Goal: Check status: Check status

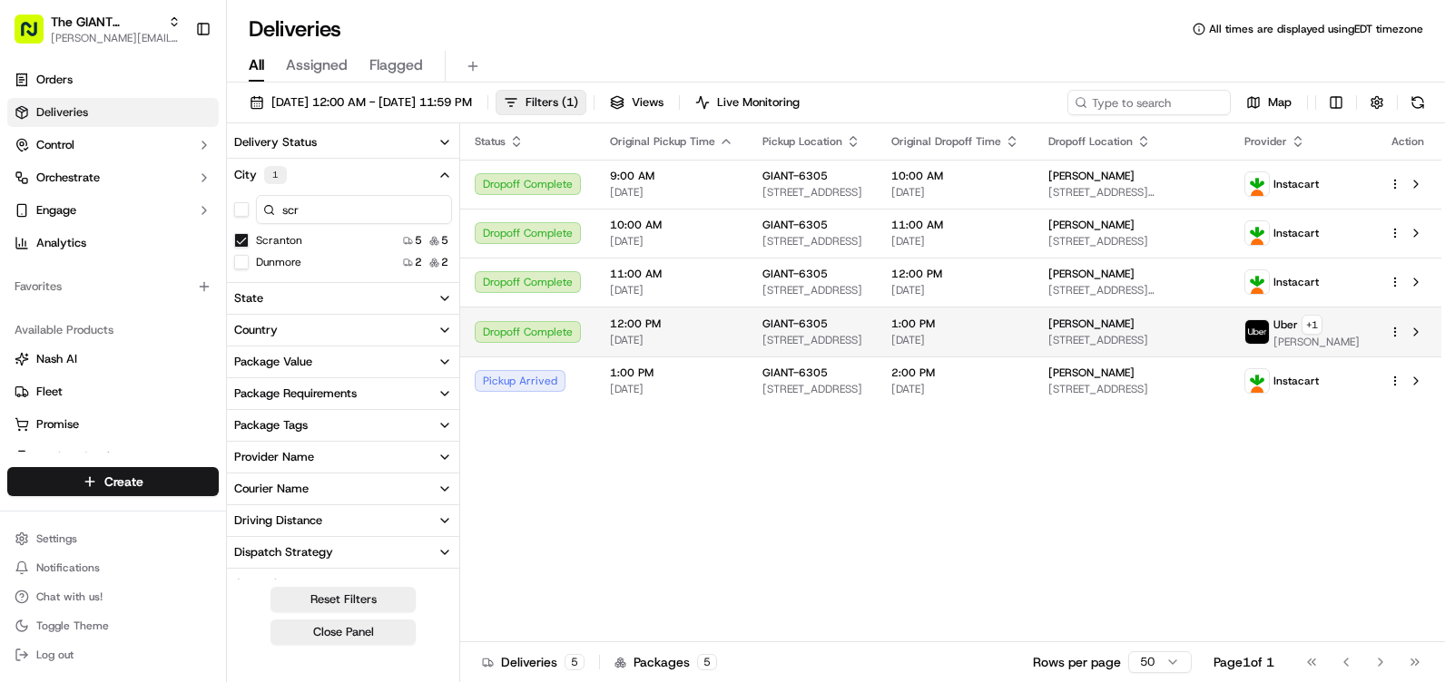
click at [1269, 336] on img at bounding box center [1257, 332] width 24 height 24
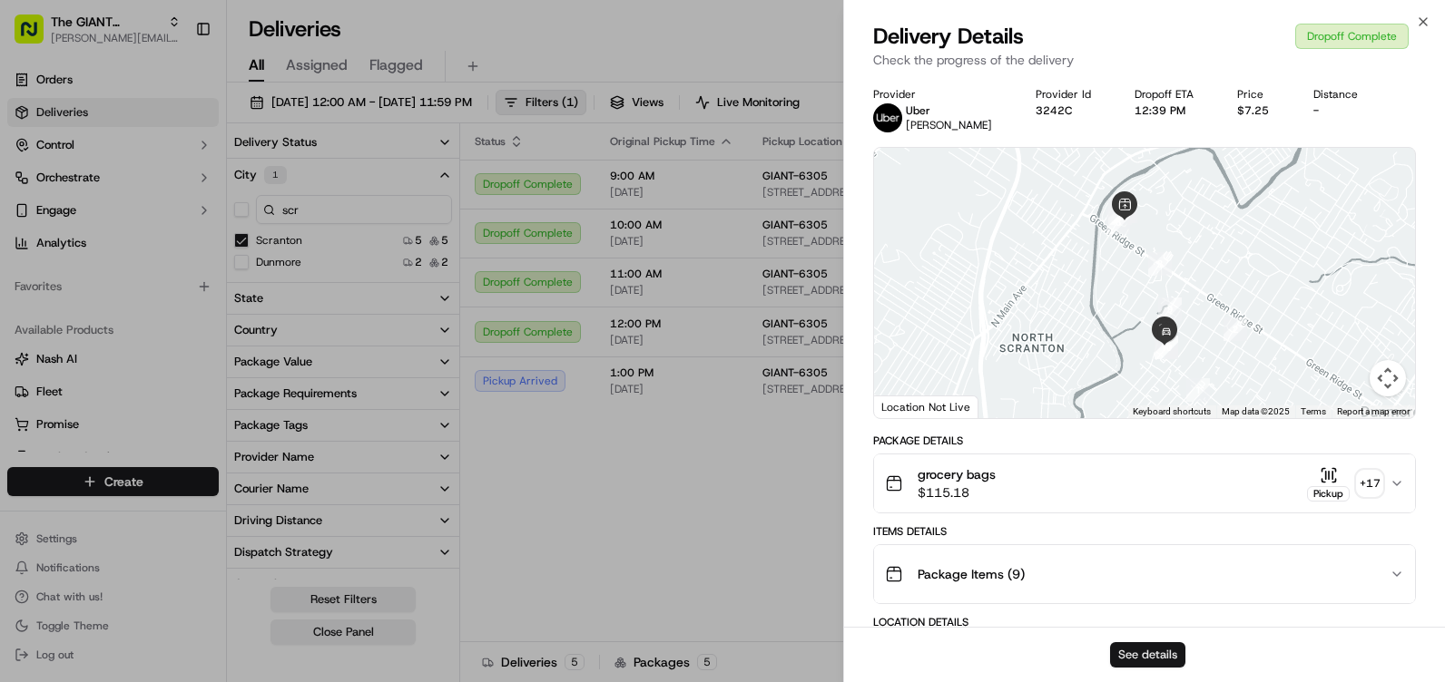
click at [1172, 665] on button "See details" at bounding box center [1147, 654] width 75 height 25
click at [1417, 21] on icon "button" at bounding box center [1423, 22] width 15 height 15
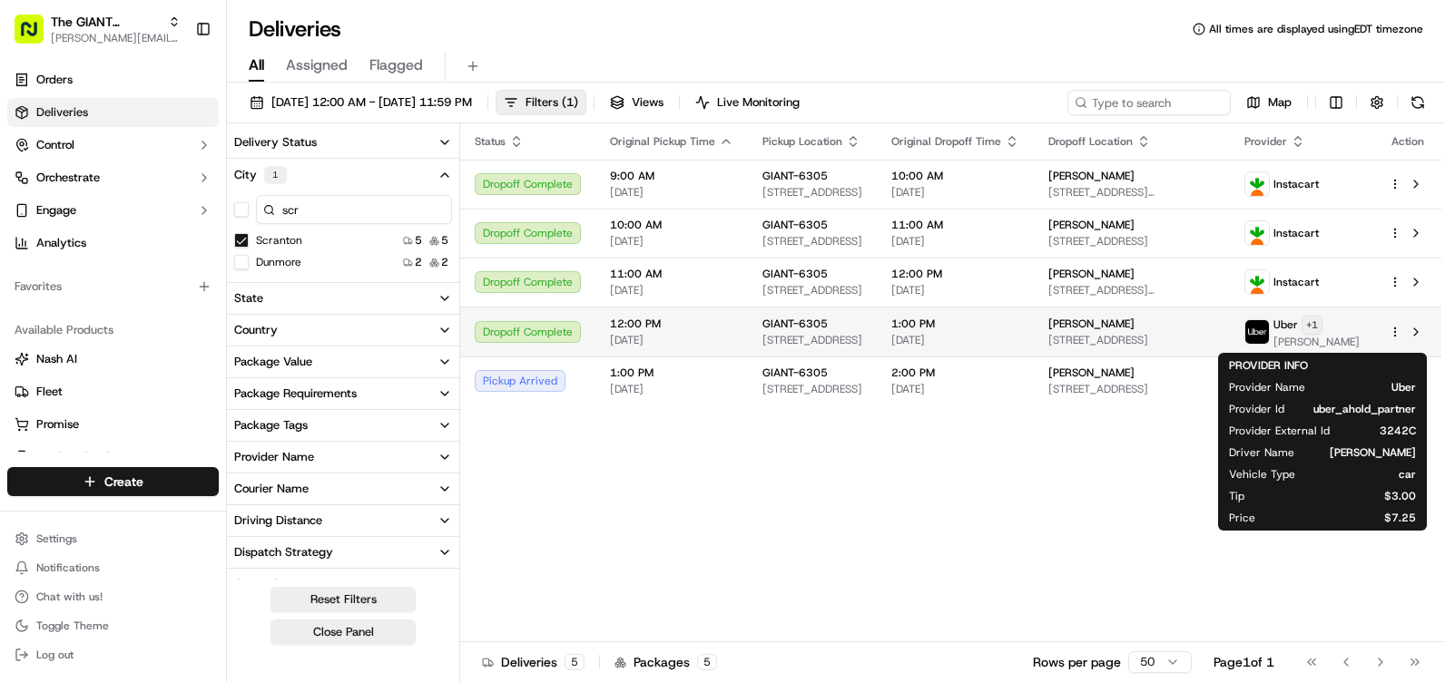
click at [1347, 327] on html "The GIANT Company jennifer.smith2@giantmartins.com Toggle Sidebar Orders Delive…" at bounding box center [722, 341] width 1445 height 682
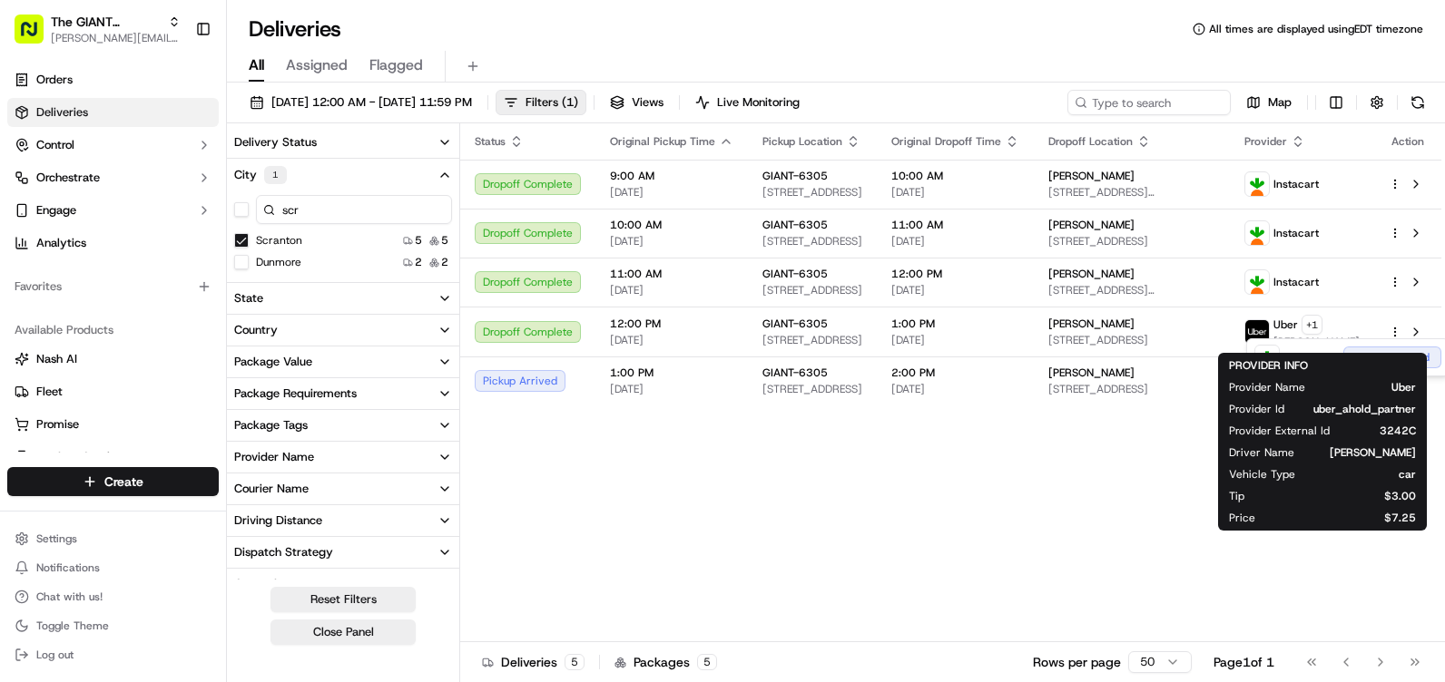
click at [908, 552] on html "The GIANT Company jennifer.smith2@giantmartins.com Toggle Sidebar Orders Delive…" at bounding box center [722, 341] width 1445 height 682
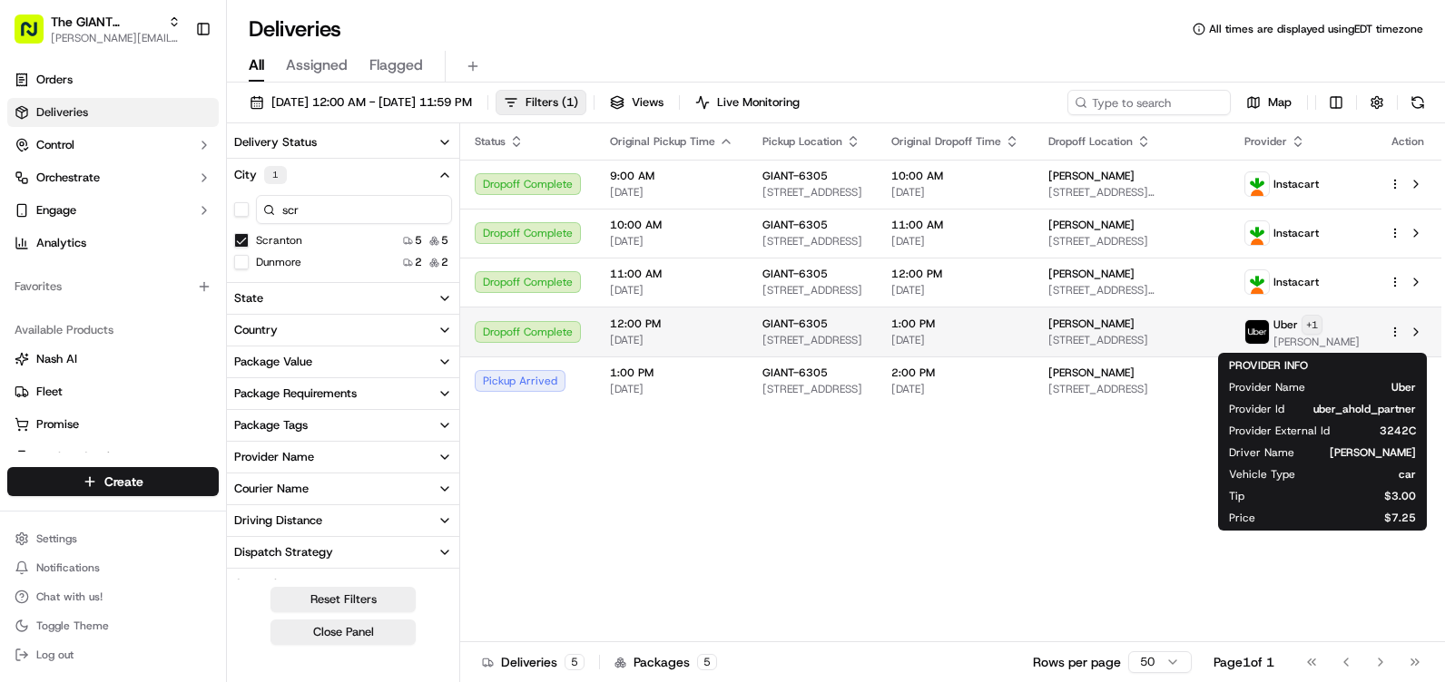
click at [1345, 328] on html "The GIANT Company jennifer.smith2@giantmartins.com Toggle Sidebar Orders Delive…" at bounding box center [722, 341] width 1445 height 682
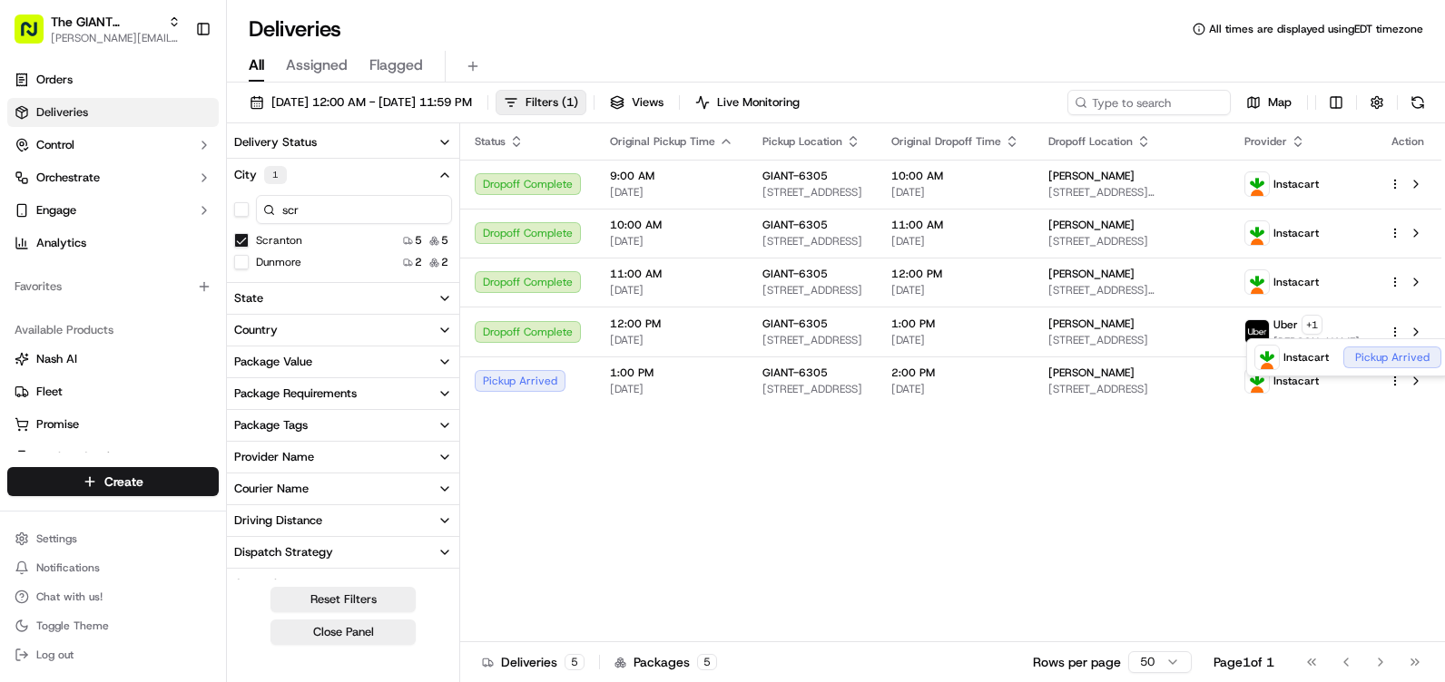
click at [1295, 328] on html "The GIANT Company jennifer.smith2@giantmartins.com Toggle Sidebar Orders Delive…" at bounding box center [722, 341] width 1445 height 682
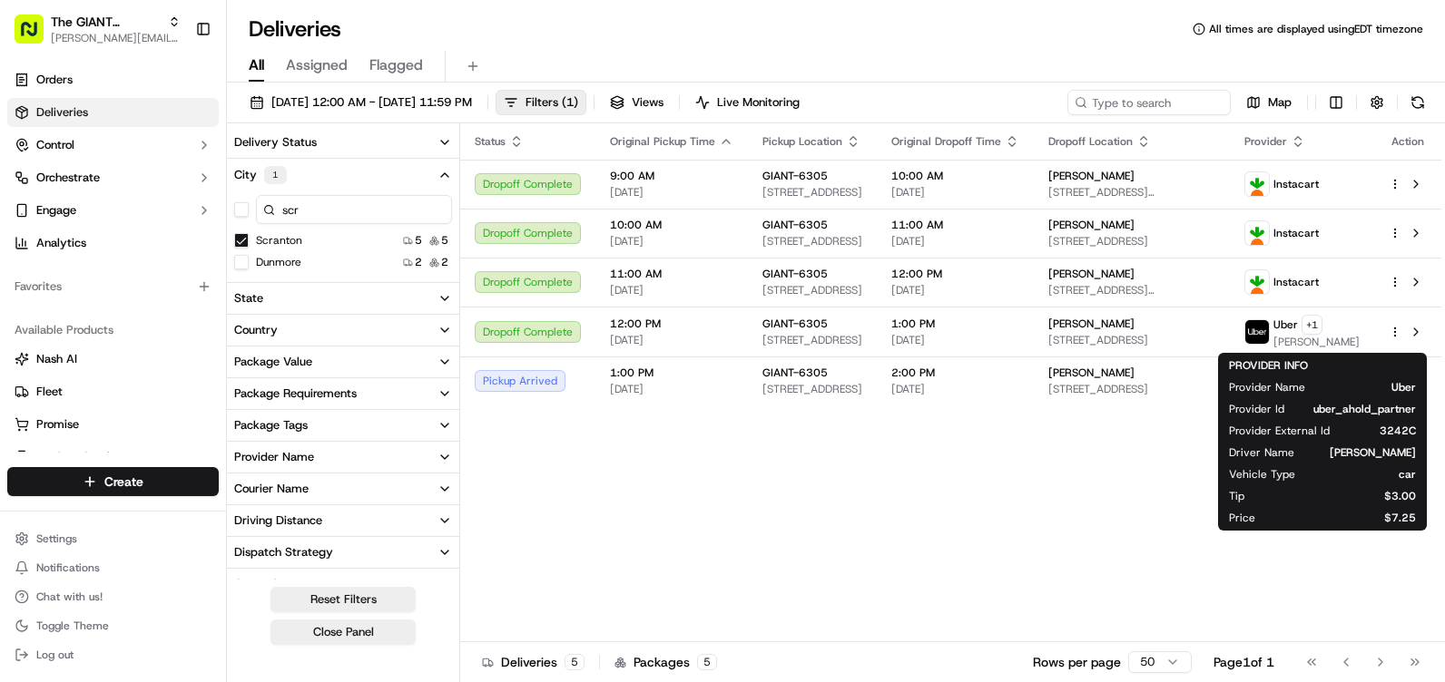
click at [1269, 328] on img at bounding box center [1257, 332] width 24 height 24
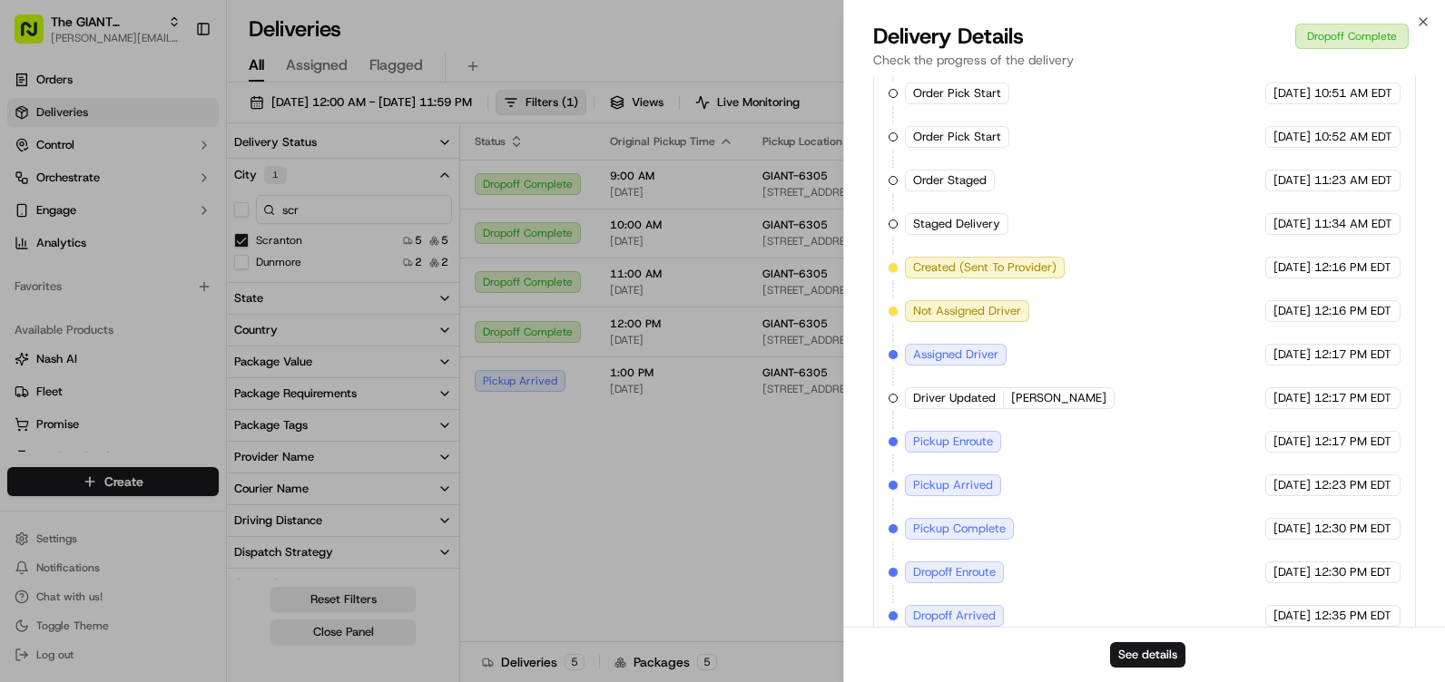
scroll to position [977, 0]
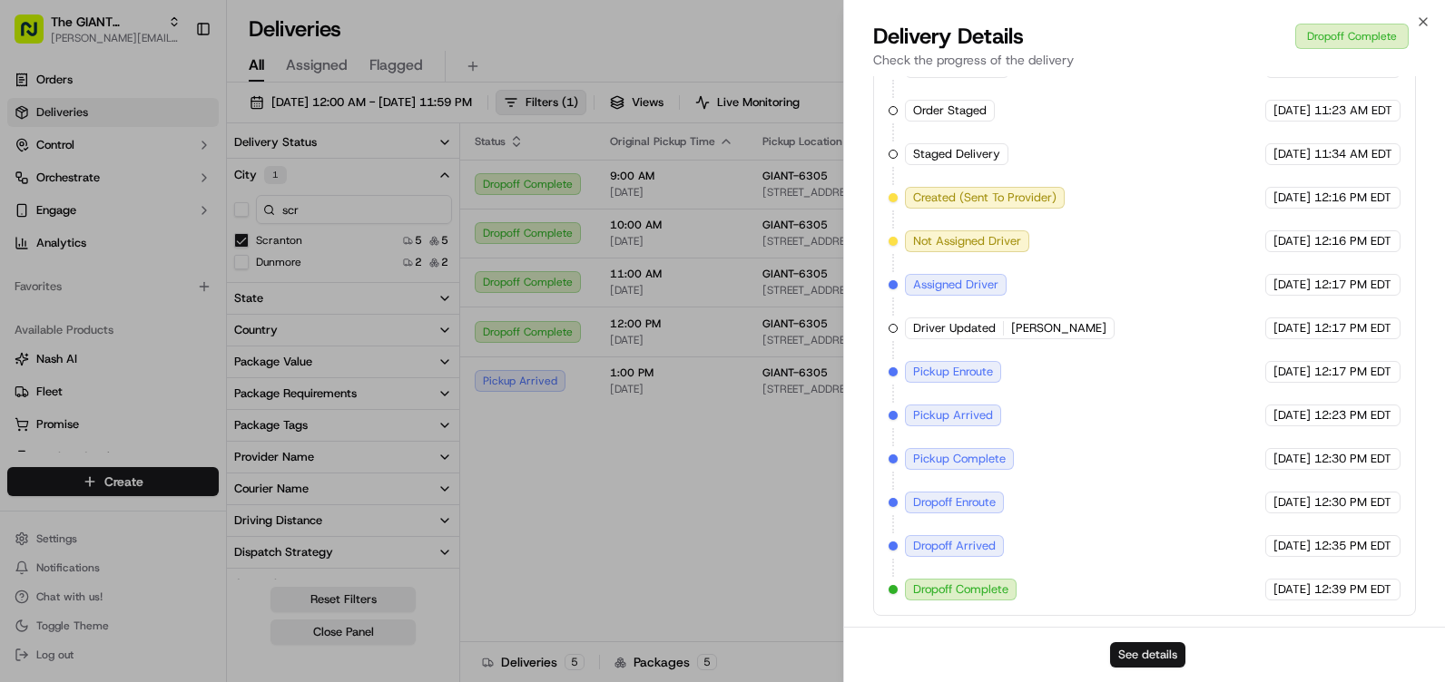
click at [1152, 659] on button "See details" at bounding box center [1147, 654] width 75 height 25
click at [1419, 17] on icon "button" at bounding box center [1423, 22] width 15 height 15
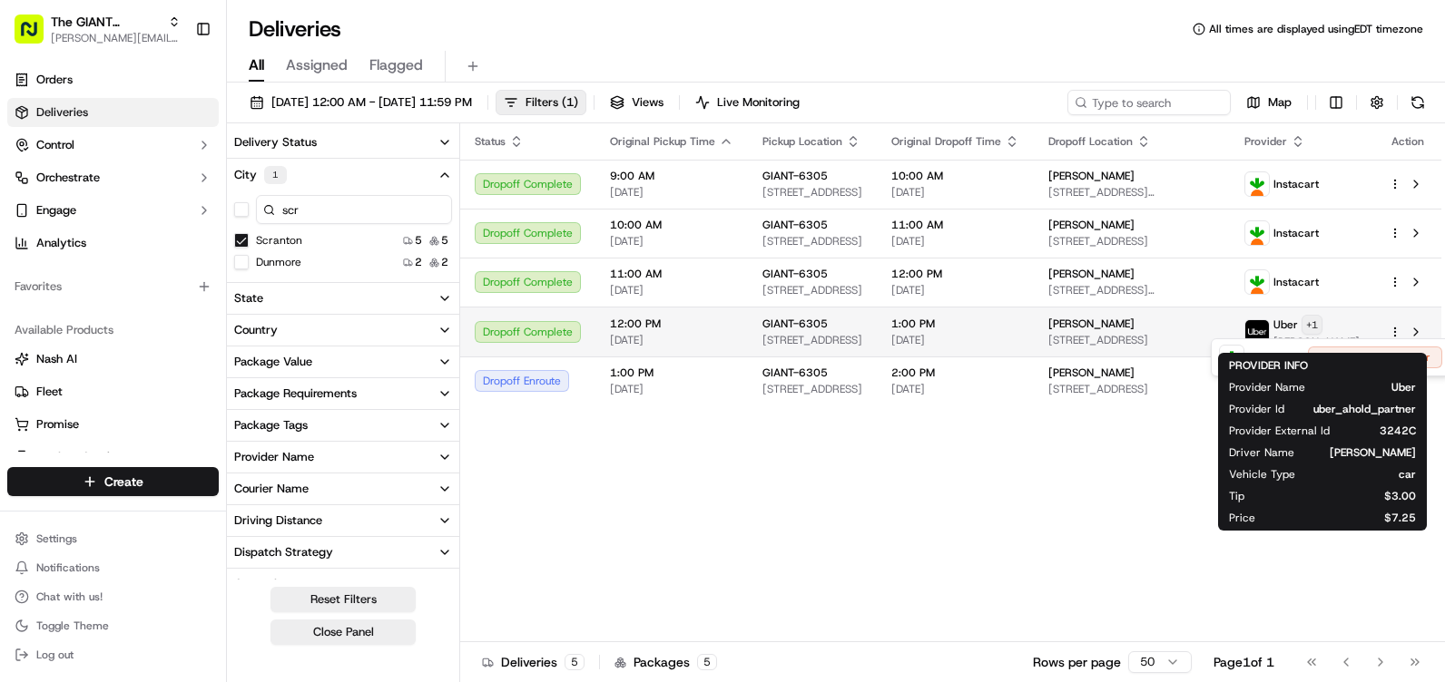
click at [1352, 328] on html "The GIANT Company jennifer.smith2@giantmartins.com Toggle Sidebar Orders Delive…" at bounding box center [722, 341] width 1445 height 682
click at [1175, 450] on html "The GIANT Company jennifer.smith2@giantmartins.com Toggle Sidebar Orders Delive…" at bounding box center [722, 341] width 1445 height 682
click at [1349, 323] on html "The GIANT Company jennifer.smith2@giantmartins.com Toggle Sidebar Orders Delive…" at bounding box center [722, 341] width 1445 height 682
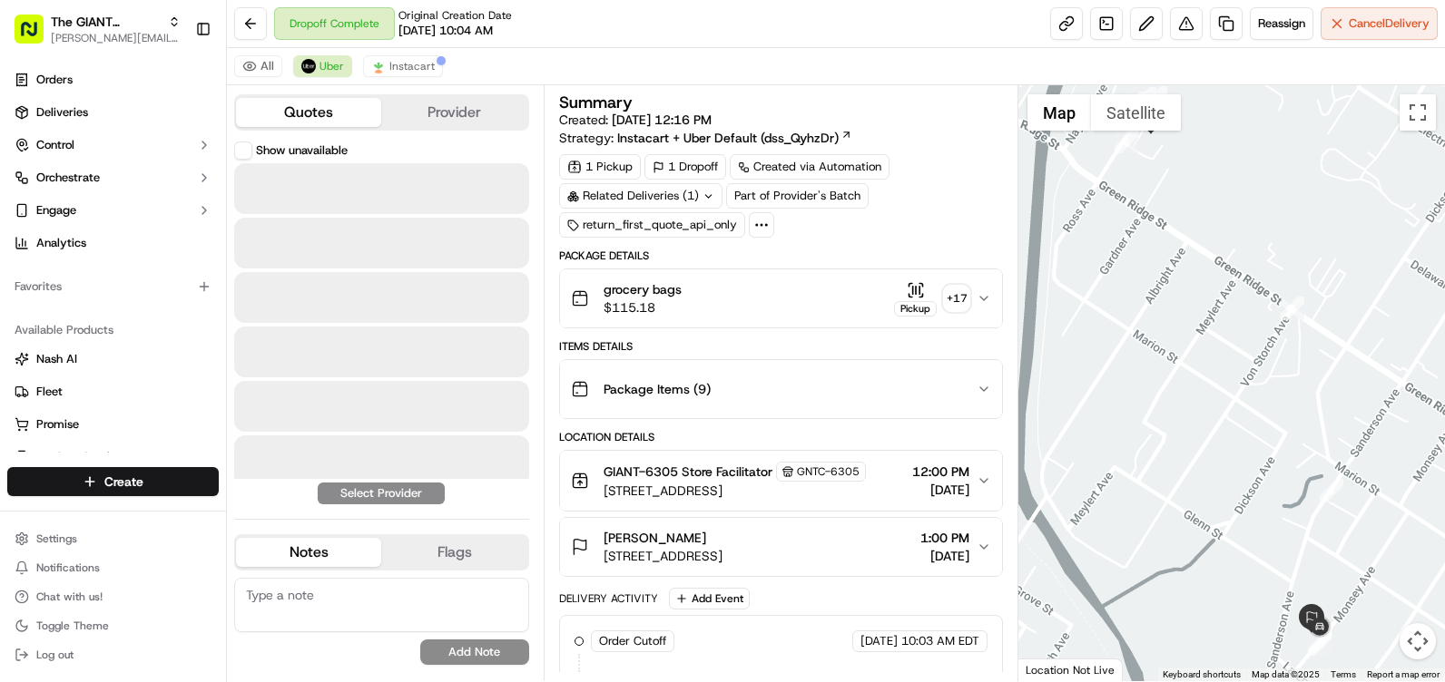
click at [273, 111] on button "Quotes" at bounding box center [308, 112] width 145 height 29
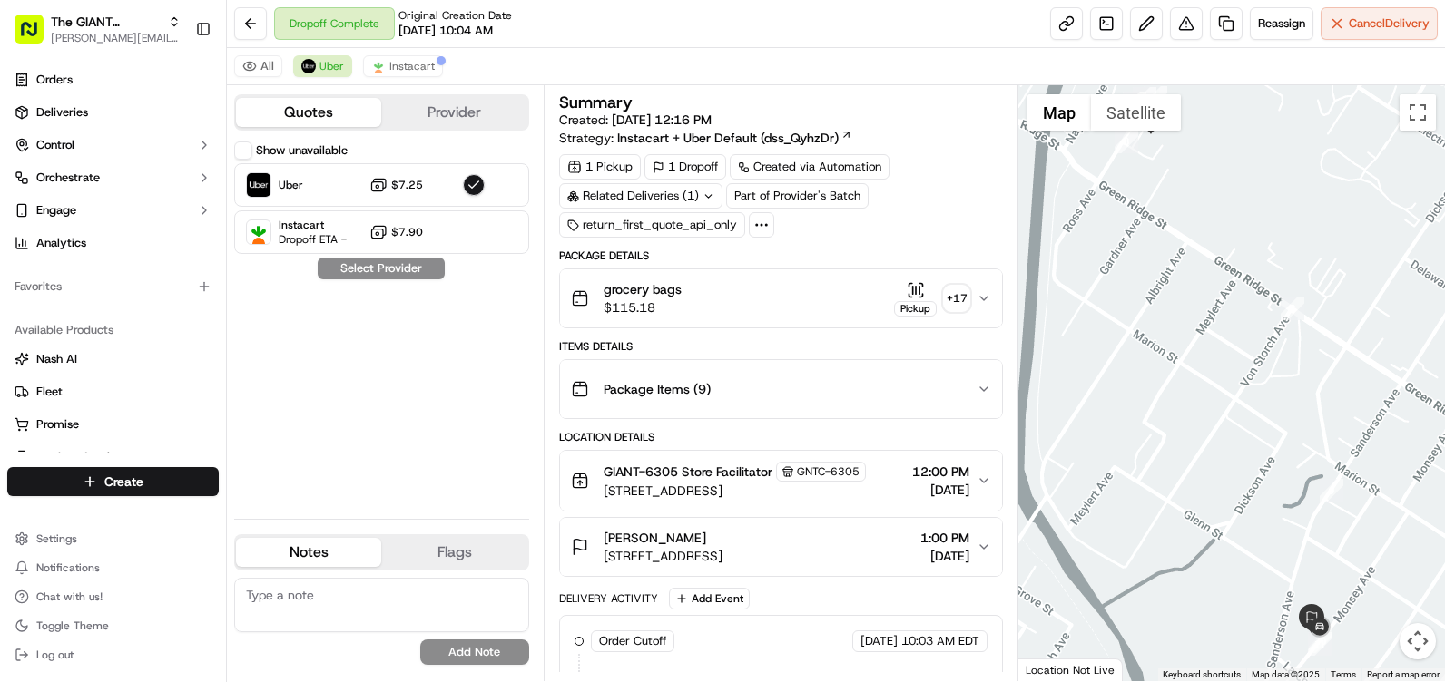
click at [446, 108] on button "Provider" at bounding box center [453, 112] width 145 height 29
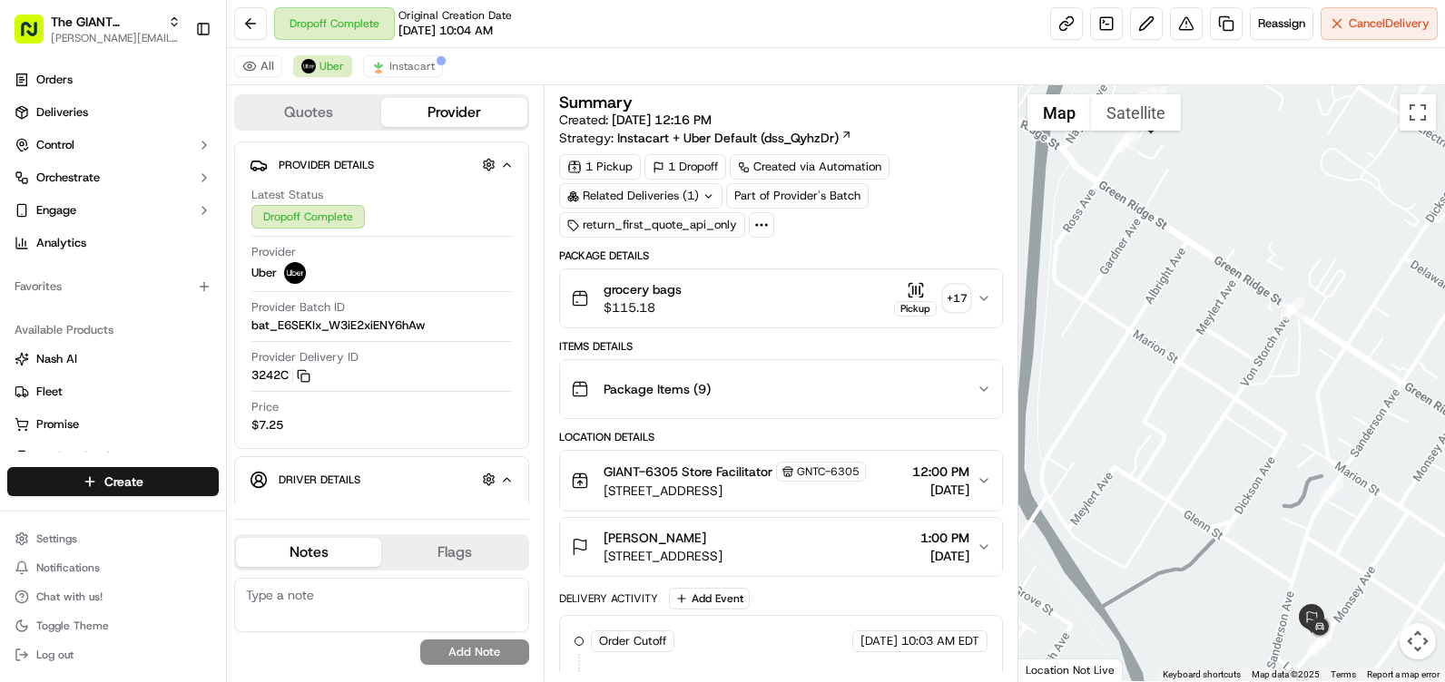
click at [982, 474] on icon "button" at bounding box center [983, 481] width 15 height 15
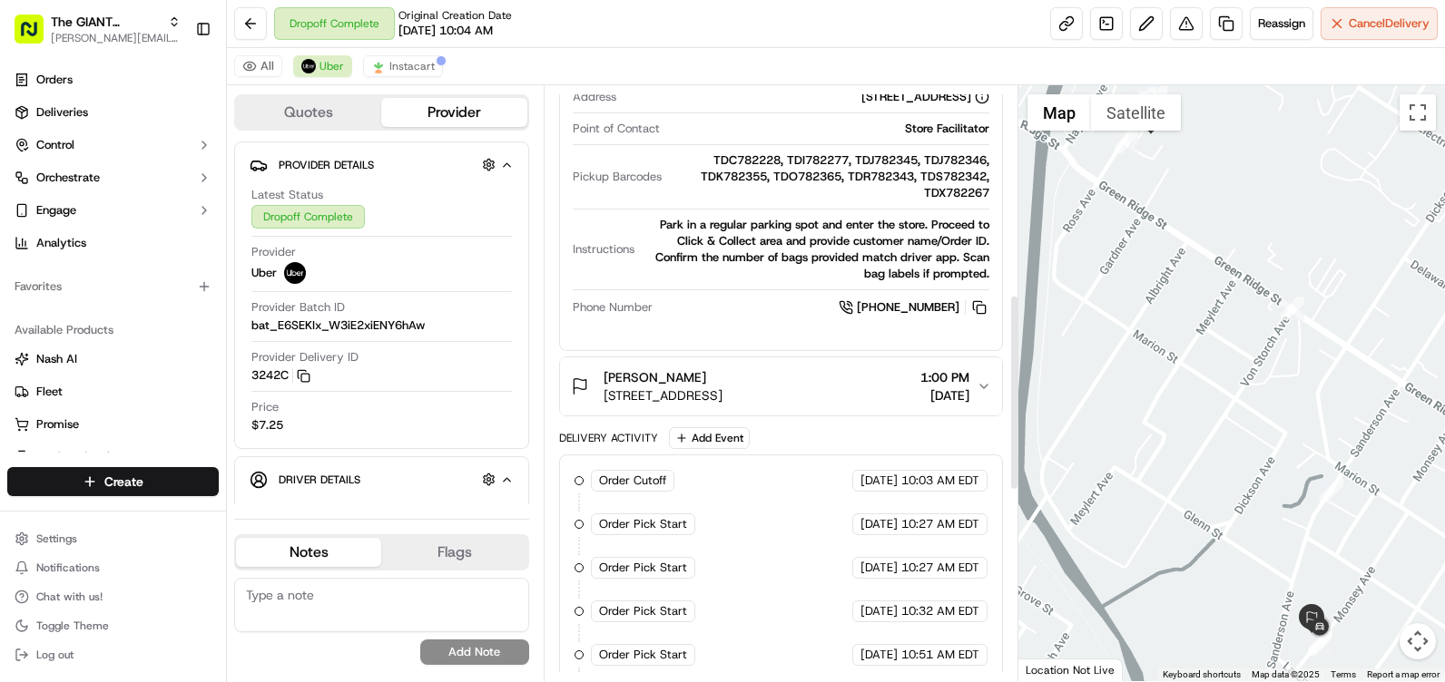
scroll to position [635, 0]
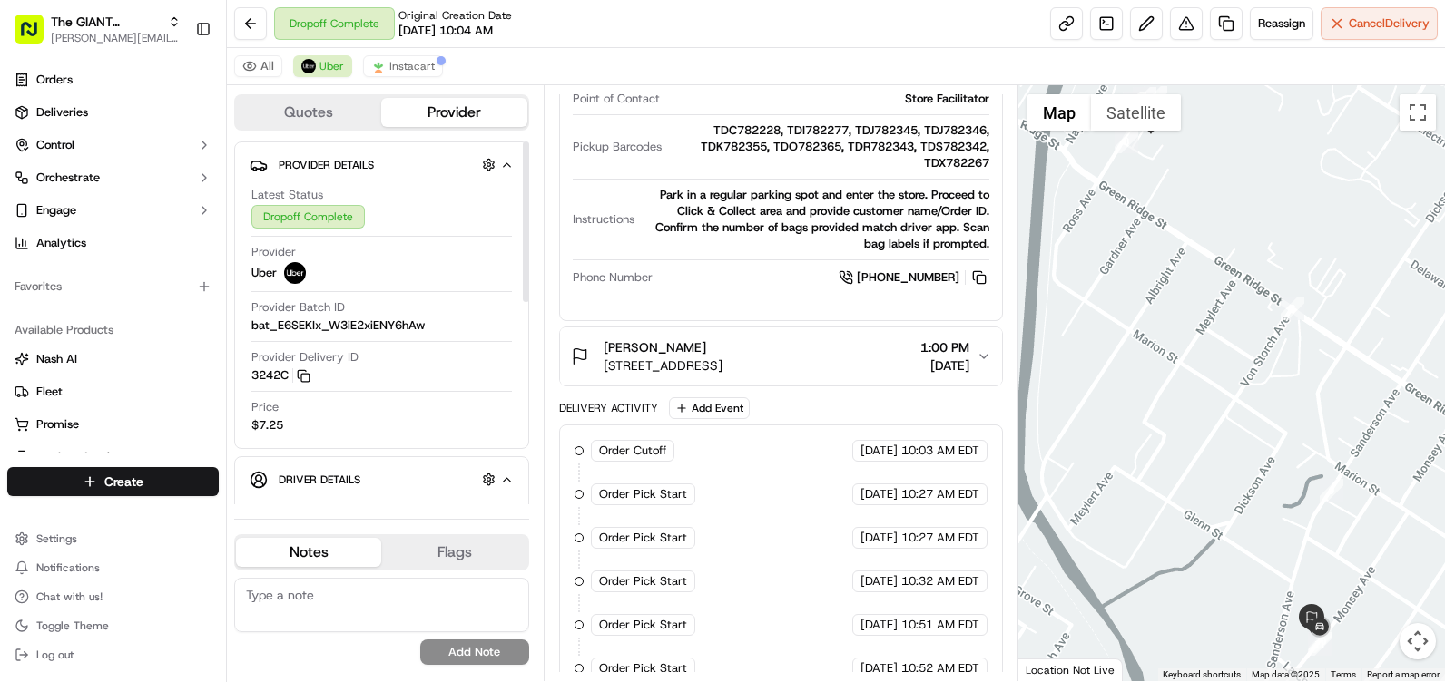
click at [447, 544] on button "Flags" at bounding box center [453, 552] width 145 height 29
click at [361, 544] on button "Notes" at bounding box center [308, 552] width 145 height 29
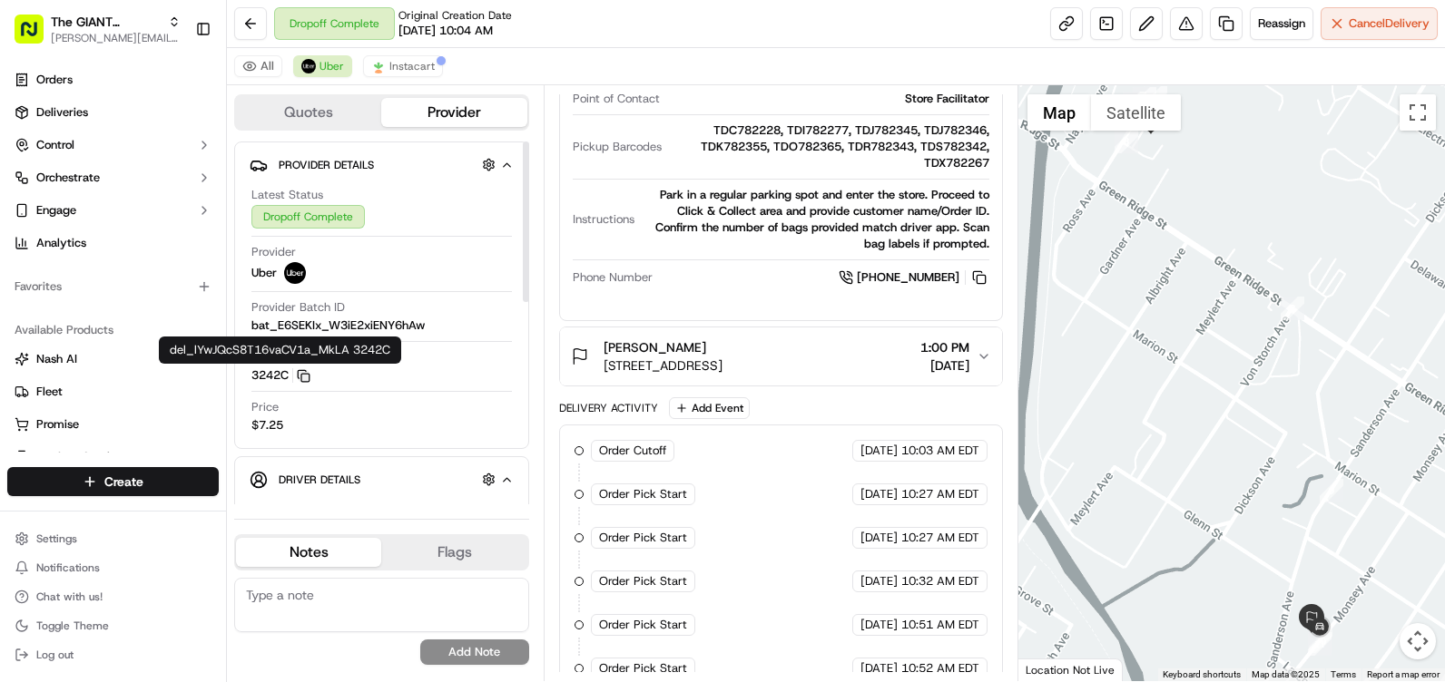
click at [307, 376] on icon "button" at bounding box center [304, 376] width 14 height 14
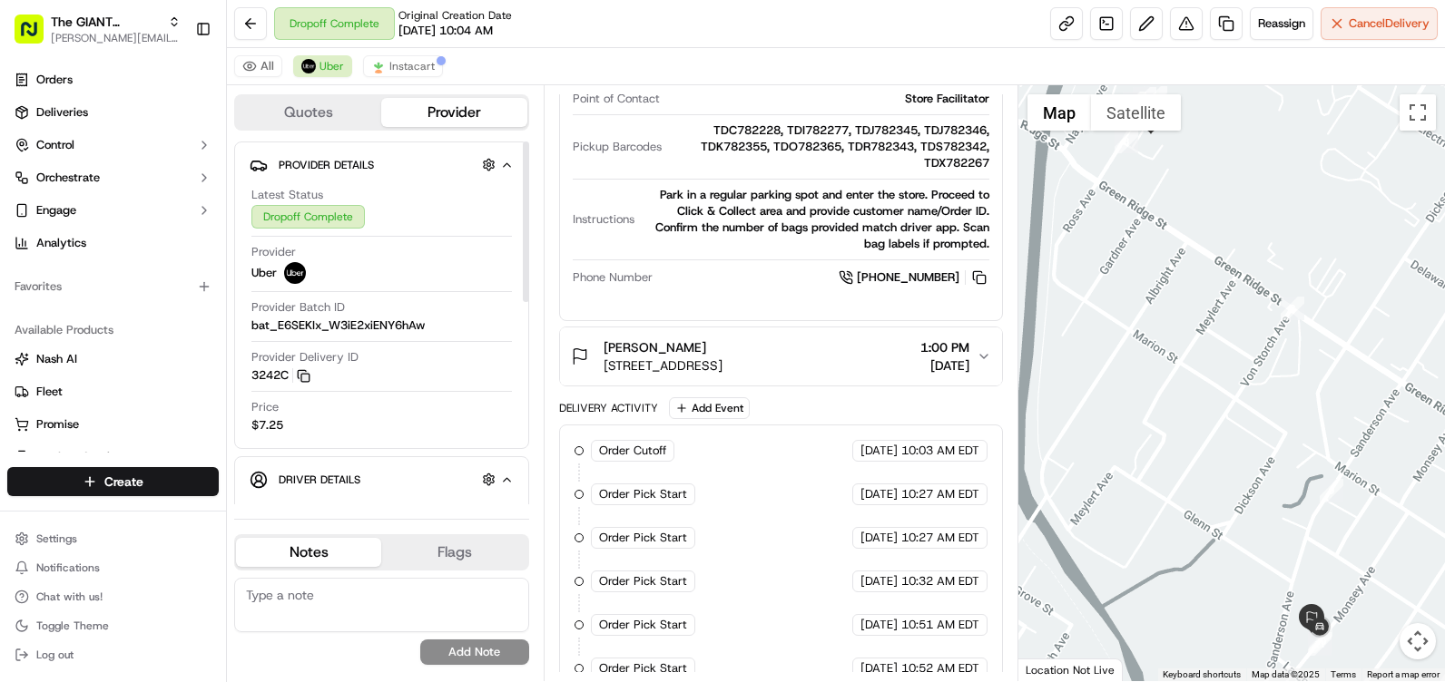
click at [502, 160] on icon "button" at bounding box center [507, 165] width 14 height 15
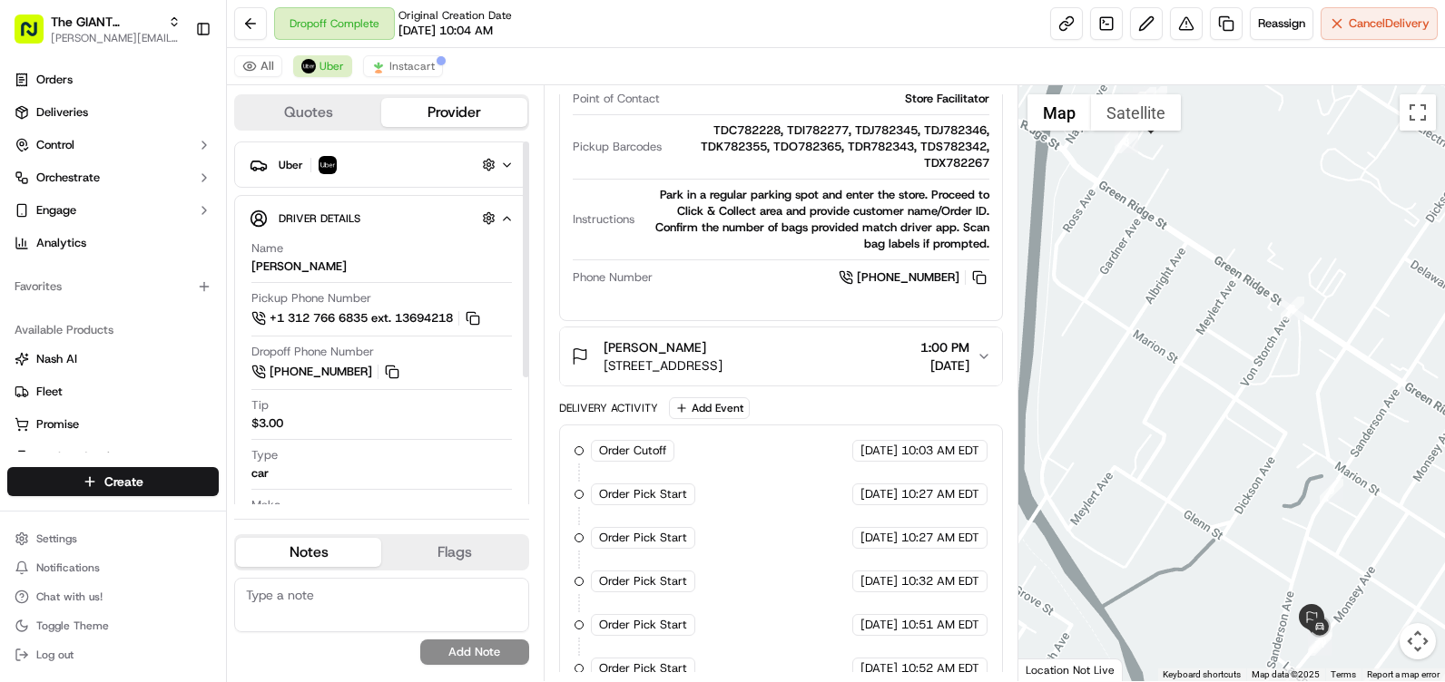
click at [502, 223] on icon "button" at bounding box center [507, 218] width 14 height 15
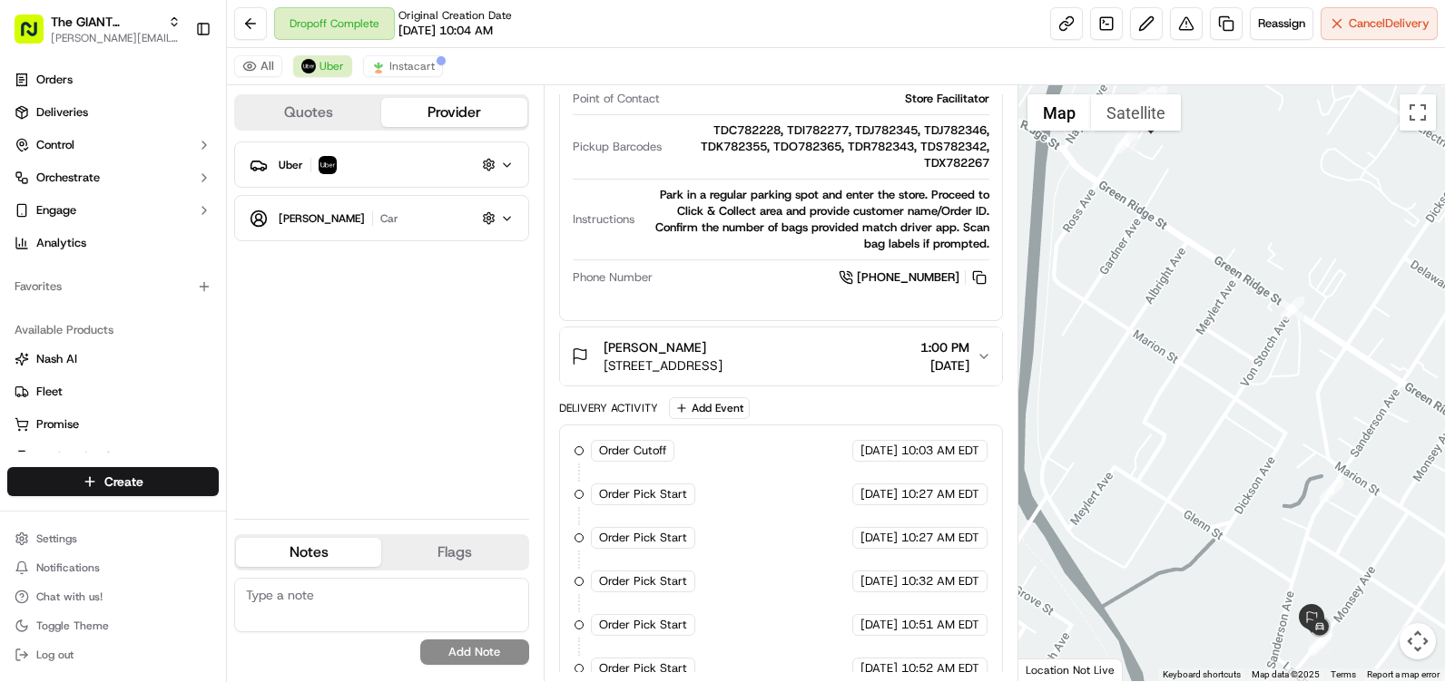
click at [502, 223] on icon "button" at bounding box center [507, 218] width 14 height 15
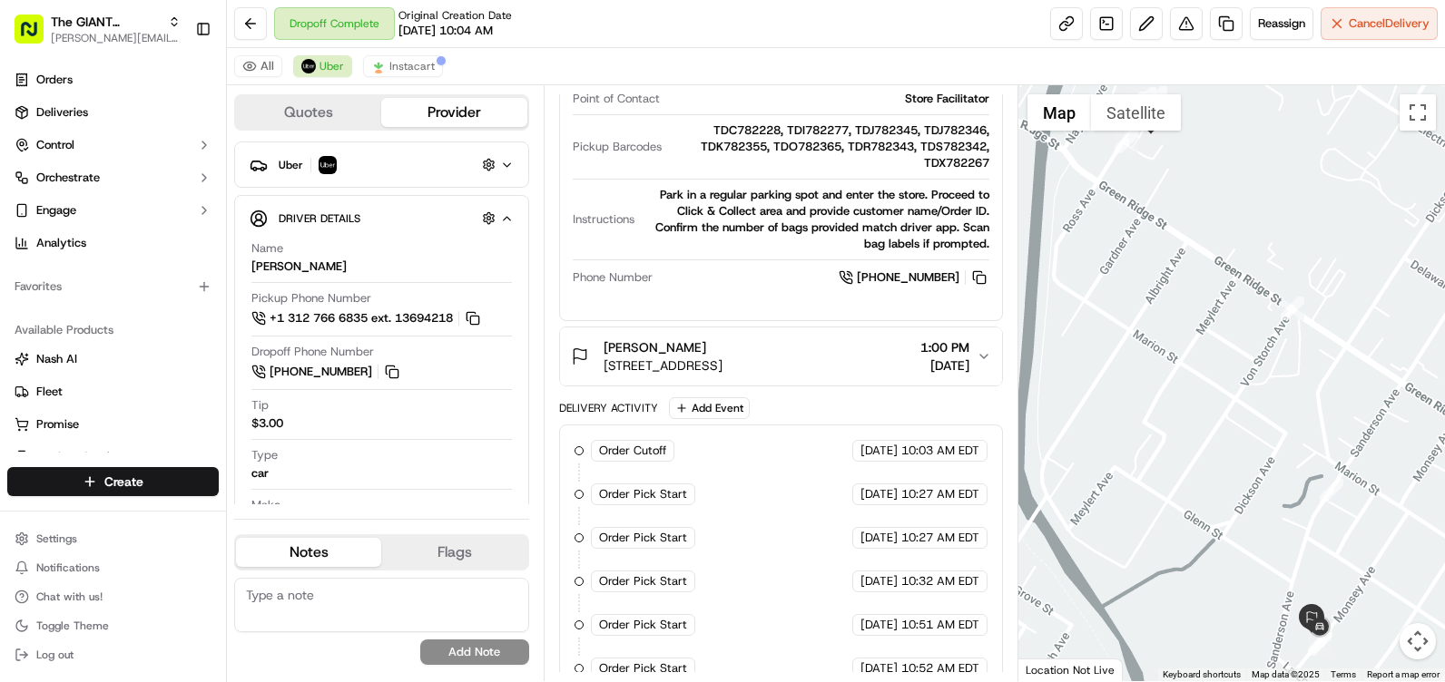
click at [347, 109] on button "Quotes" at bounding box center [308, 112] width 145 height 29
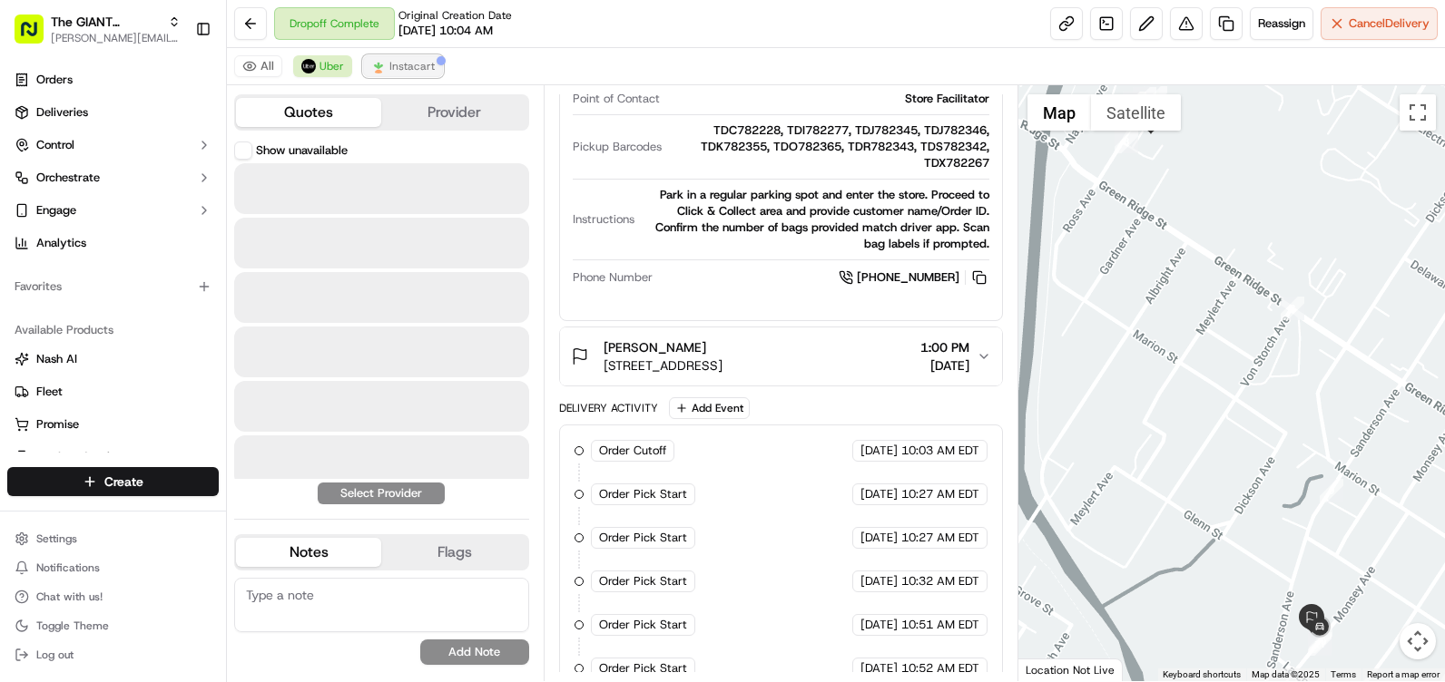
click at [383, 68] on img at bounding box center [378, 66] width 15 height 15
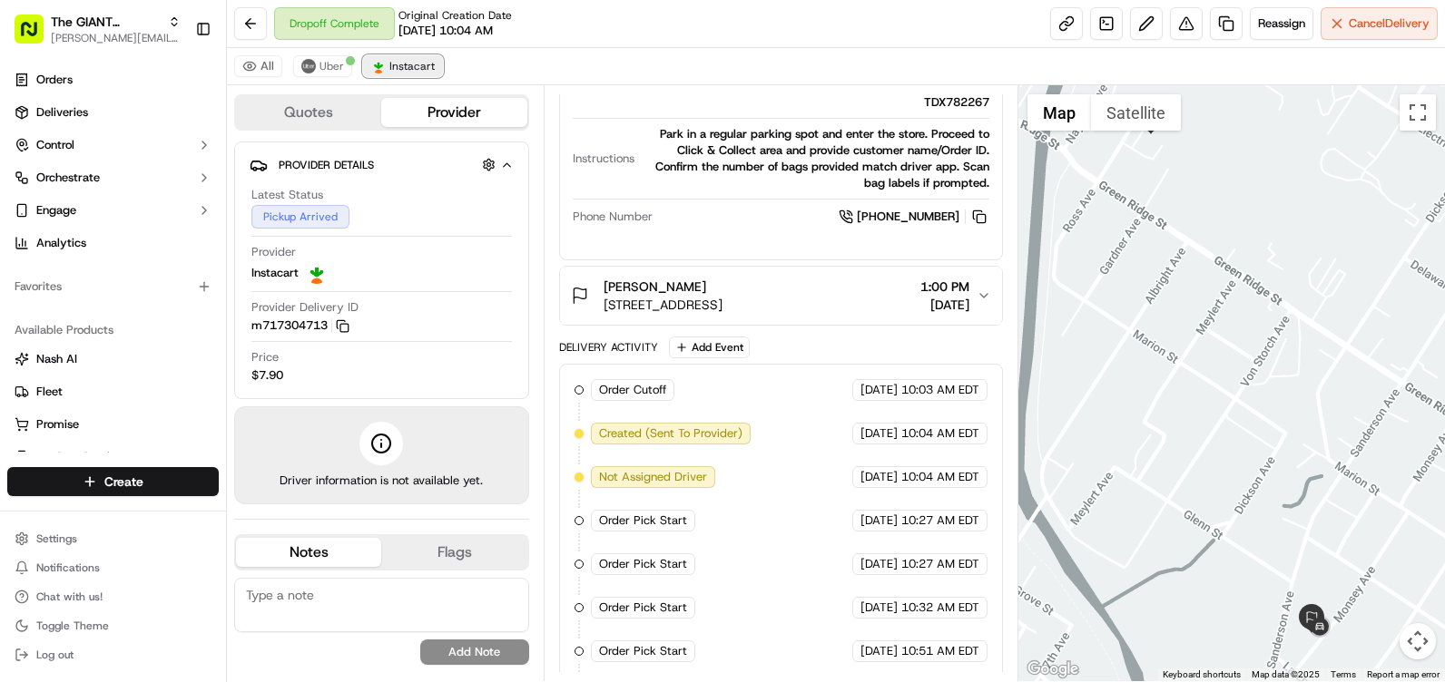
scroll to position [606, 0]
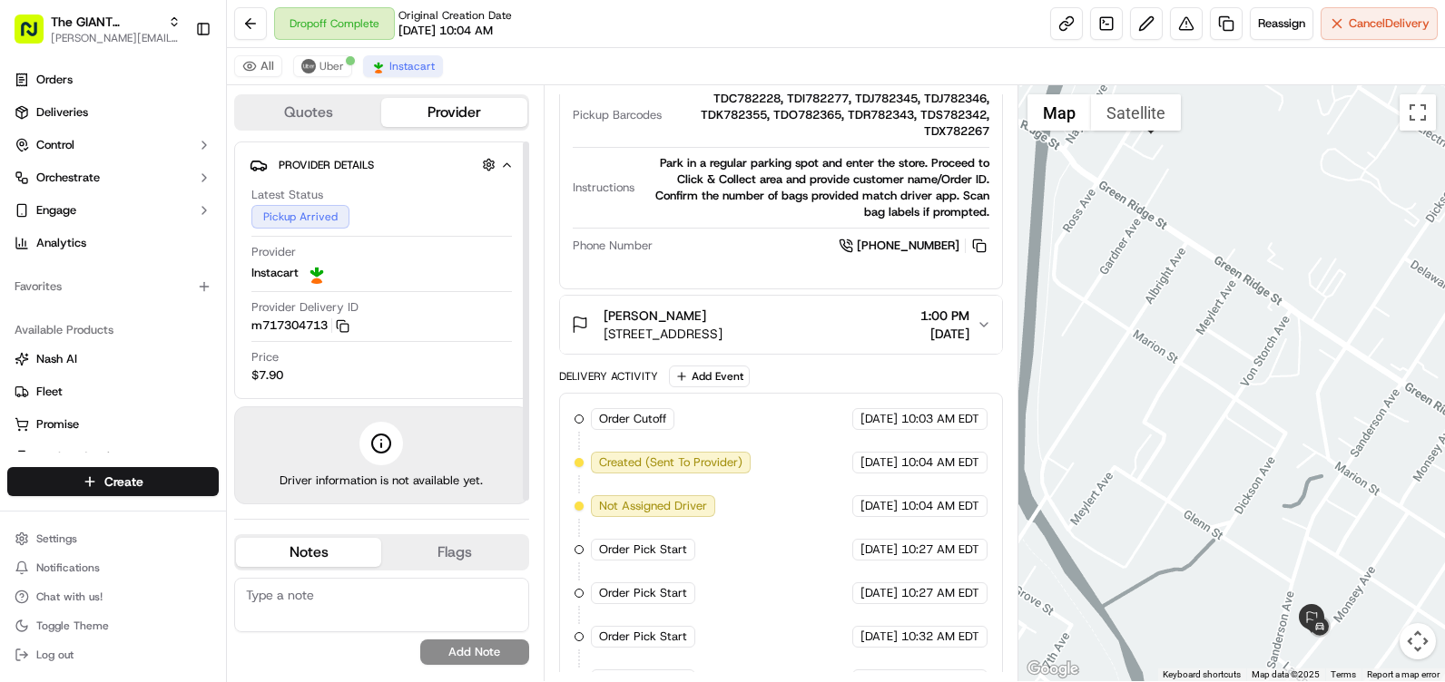
click at [331, 117] on button "Quotes" at bounding box center [308, 112] width 145 height 29
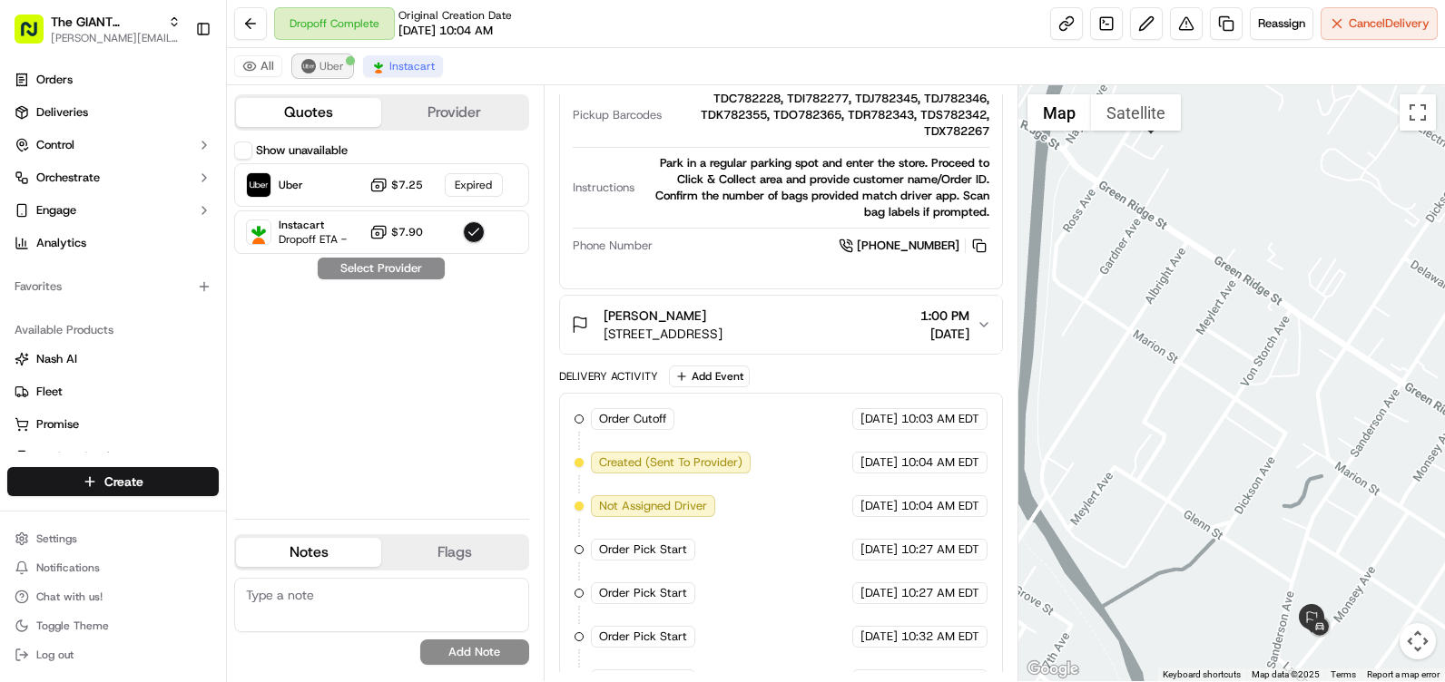
click at [329, 68] on span "Uber" at bounding box center [331, 66] width 25 height 15
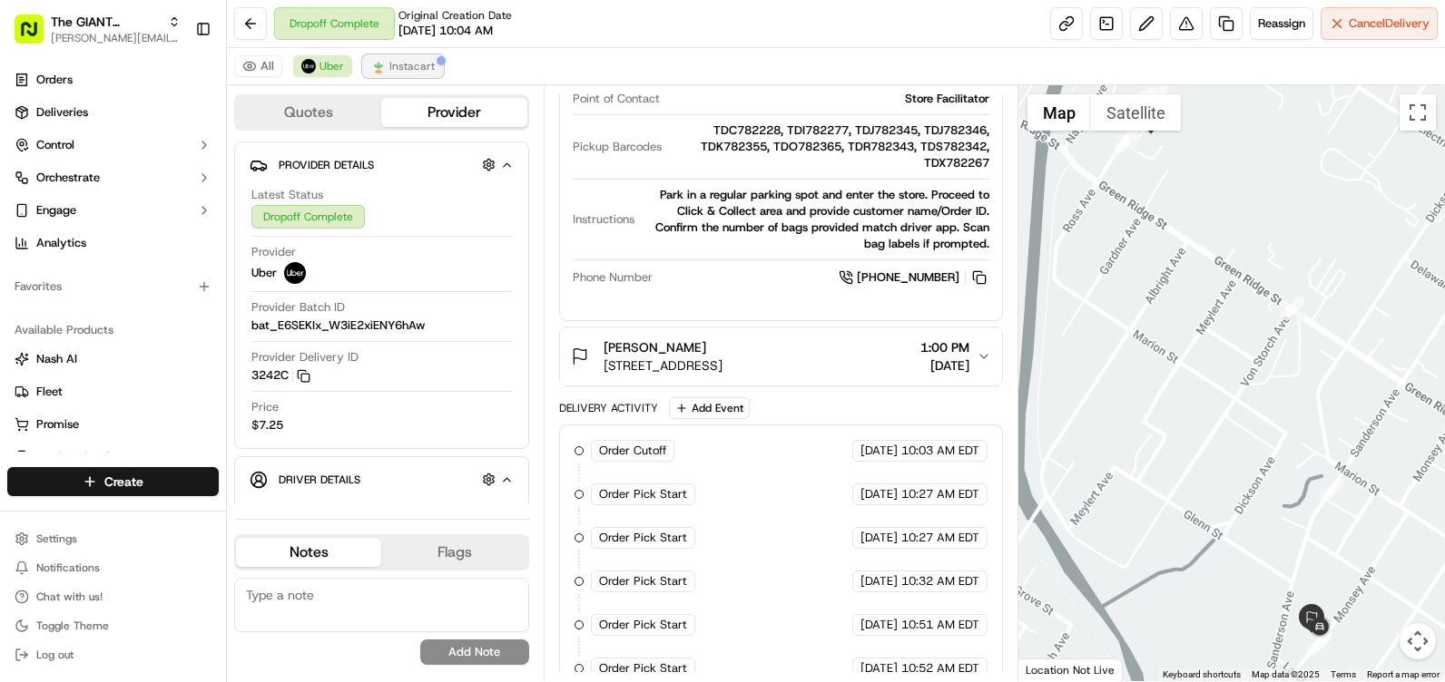
click at [405, 58] on button "Instacart" at bounding box center [403, 66] width 80 height 22
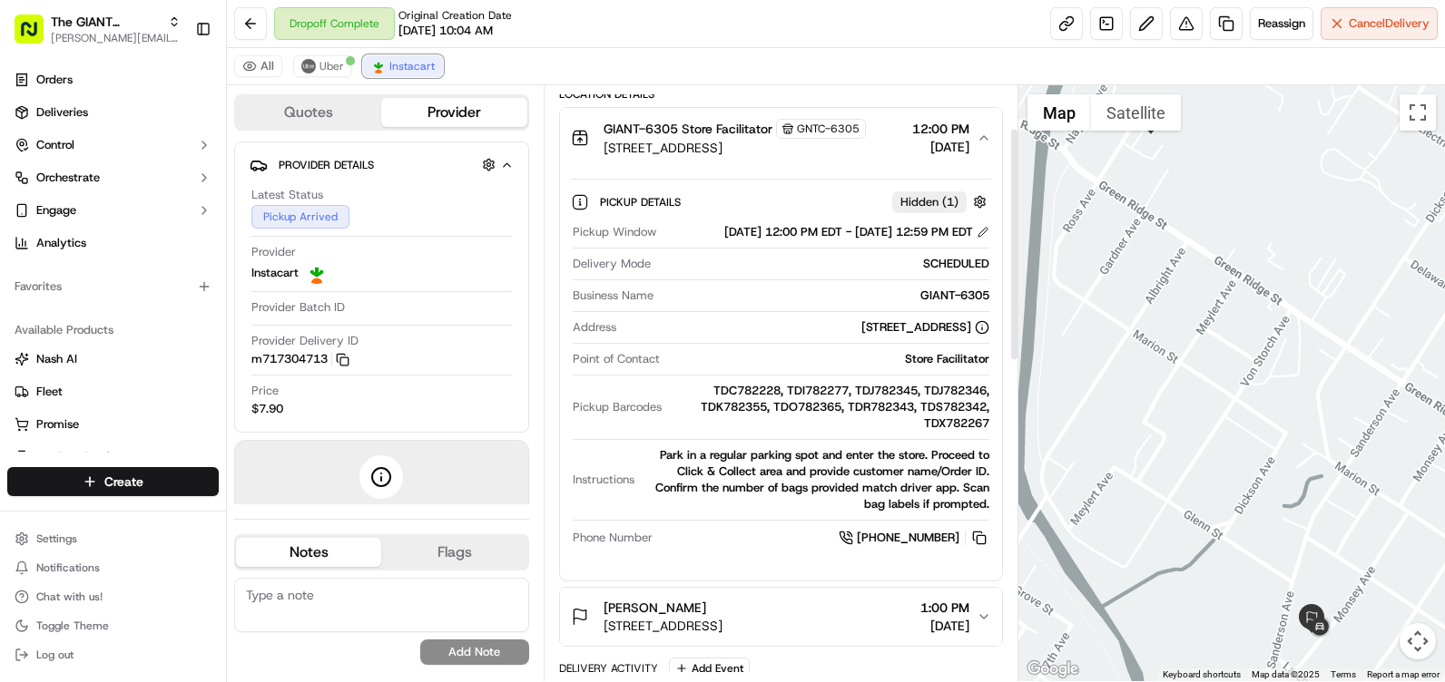
scroll to position [102, 0]
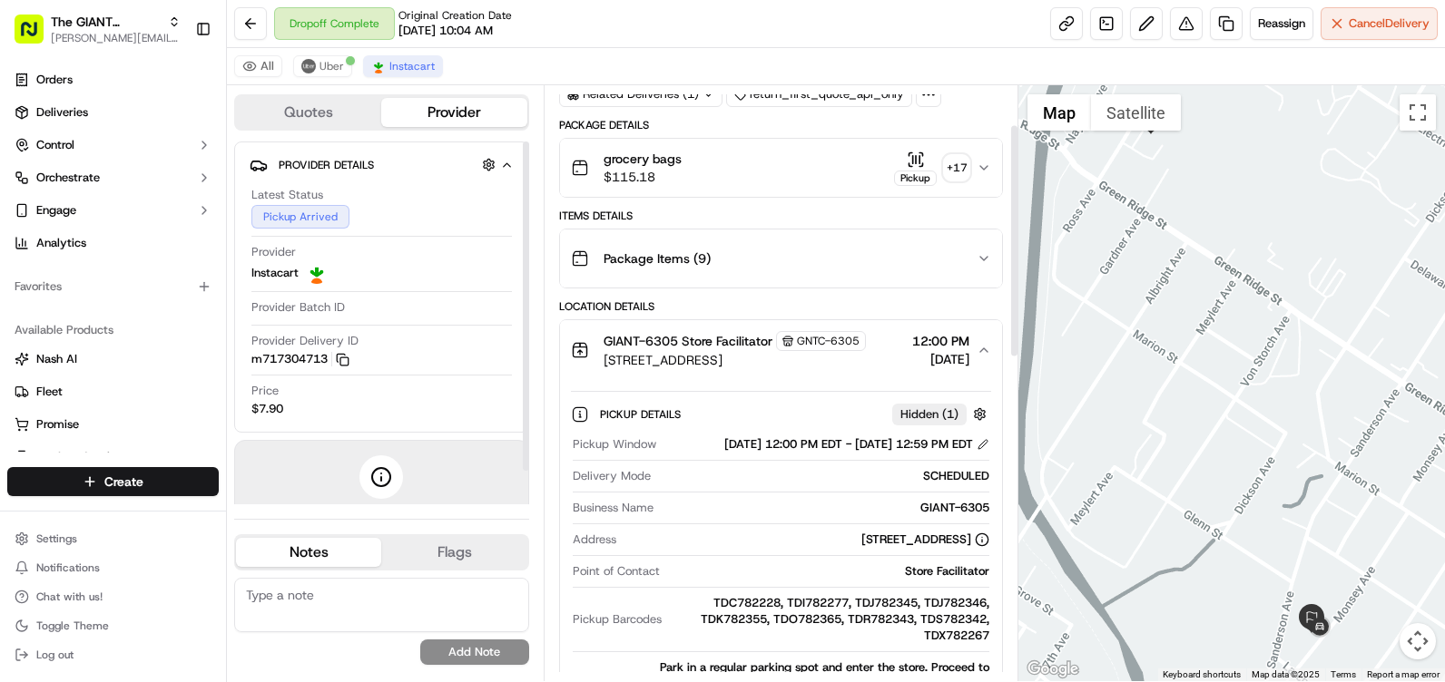
click at [335, 113] on button "Quotes" at bounding box center [308, 112] width 145 height 29
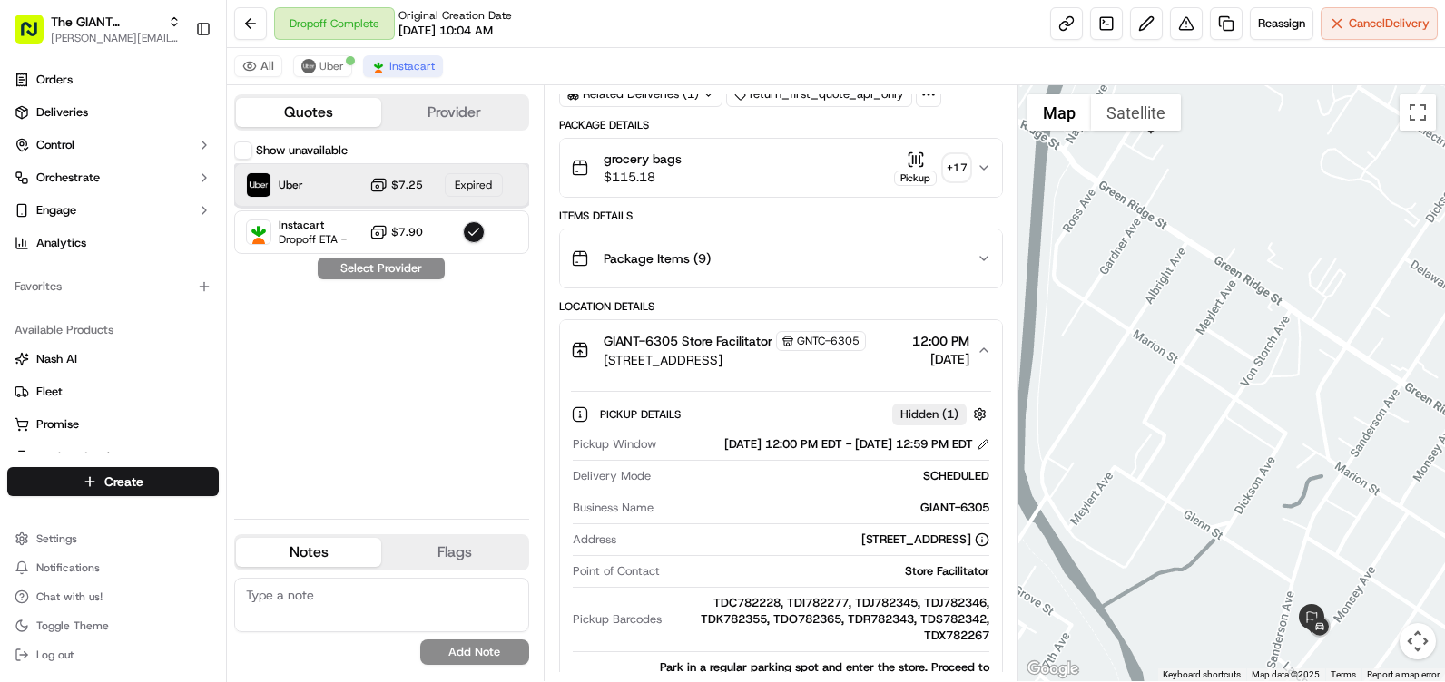
click at [324, 184] on div "Uber $7.25 Expired" at bounding box center [381, 185] width 295 height 44
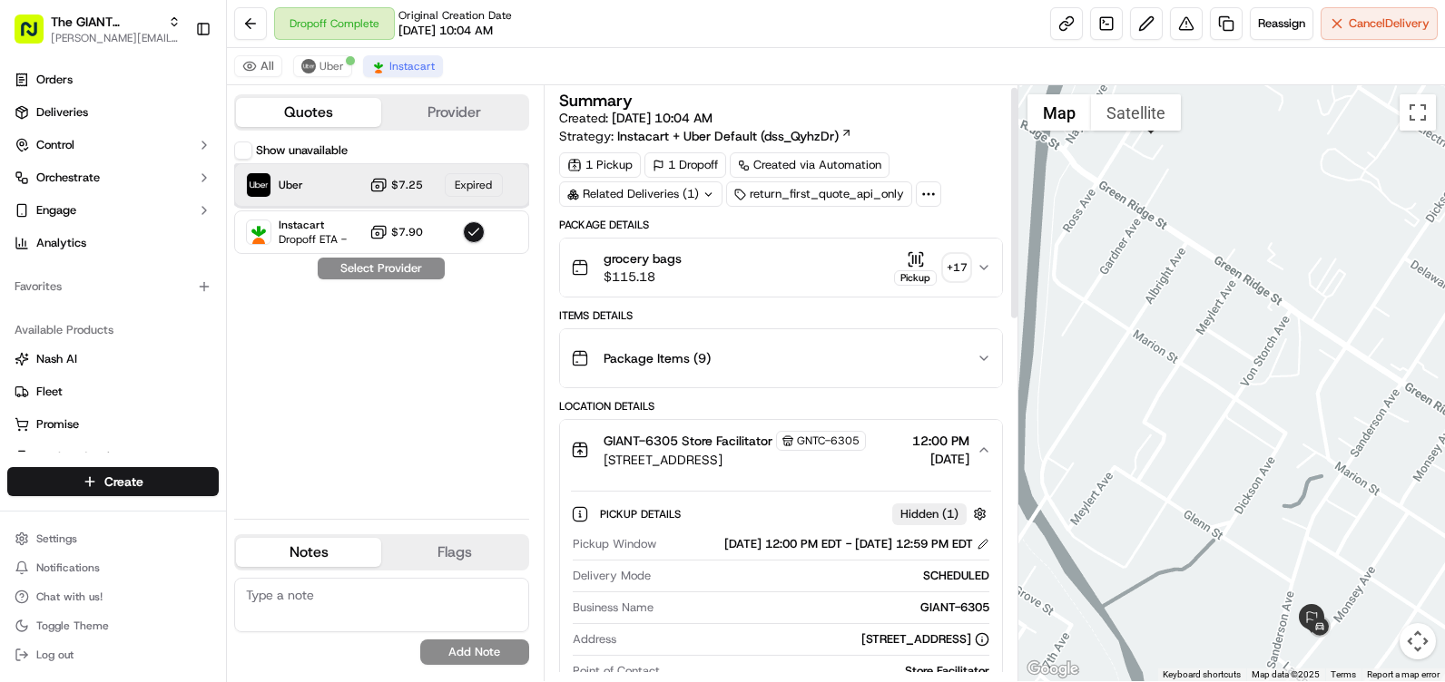
scroll to position [0, 0]
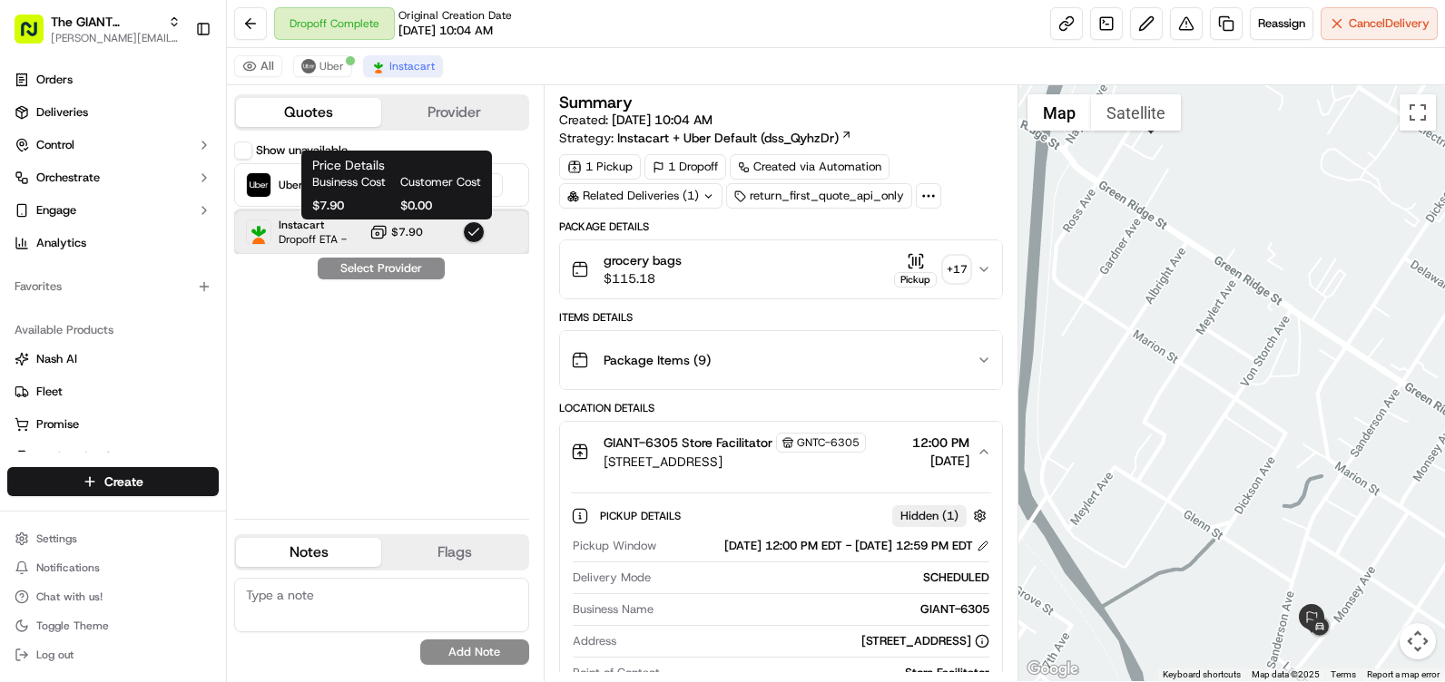
click at [359, 226] on div "Instacart Dropoff ETA - $7.90" at bounding box center [381, 233] width 295 height 44
click at [316, 238] on span "Dropoff ETA -" at bounding box center [313, 239] width 68 height 15
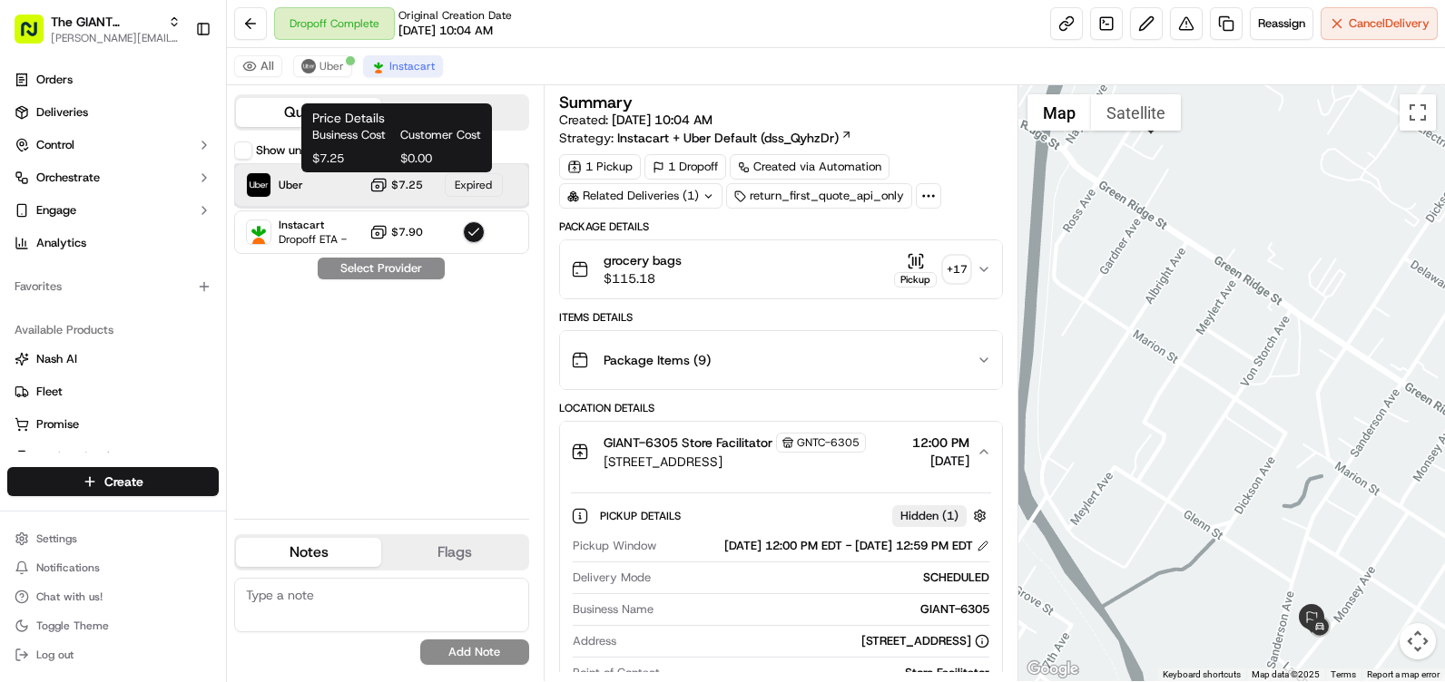
click at [320, 185] on div "Uber $7.25 Expired" at bounding box center [381, 185] width 295 height 44
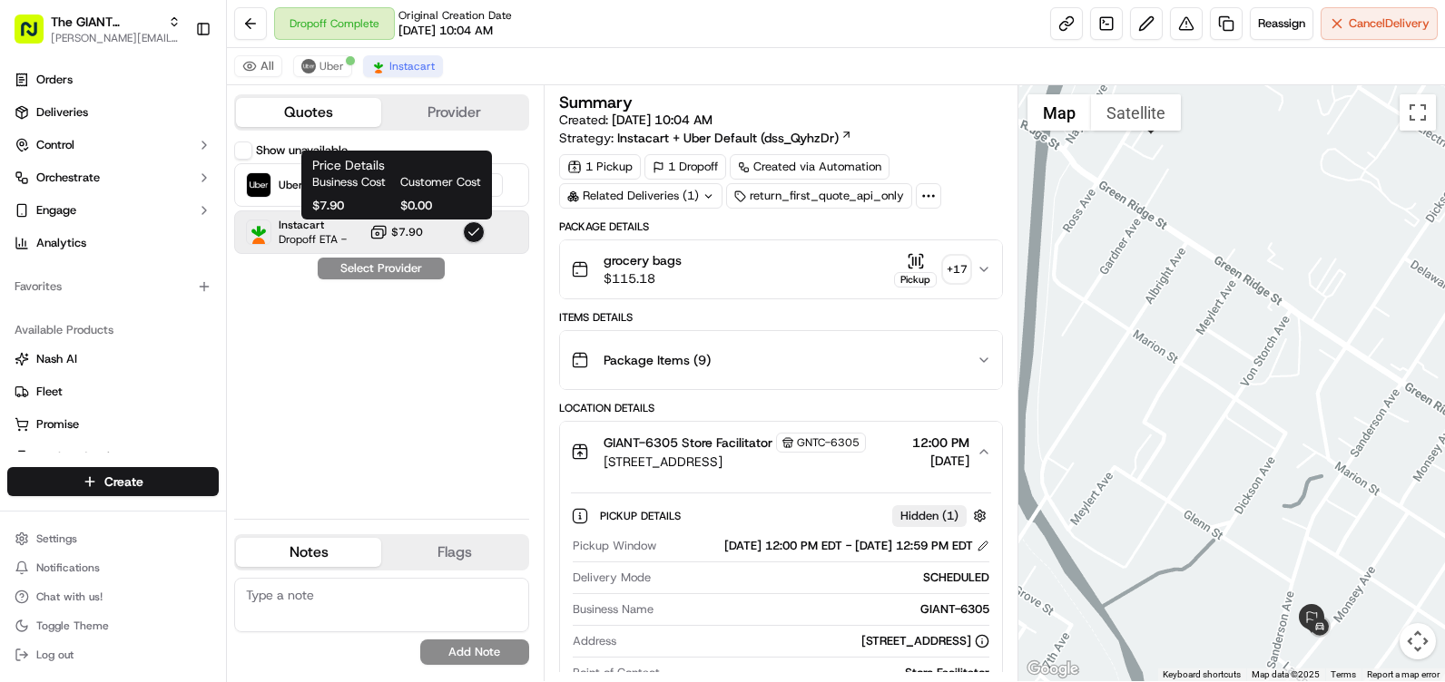
click at [373, 230] on rect at bounding box center [377, 234] width 12 height 9
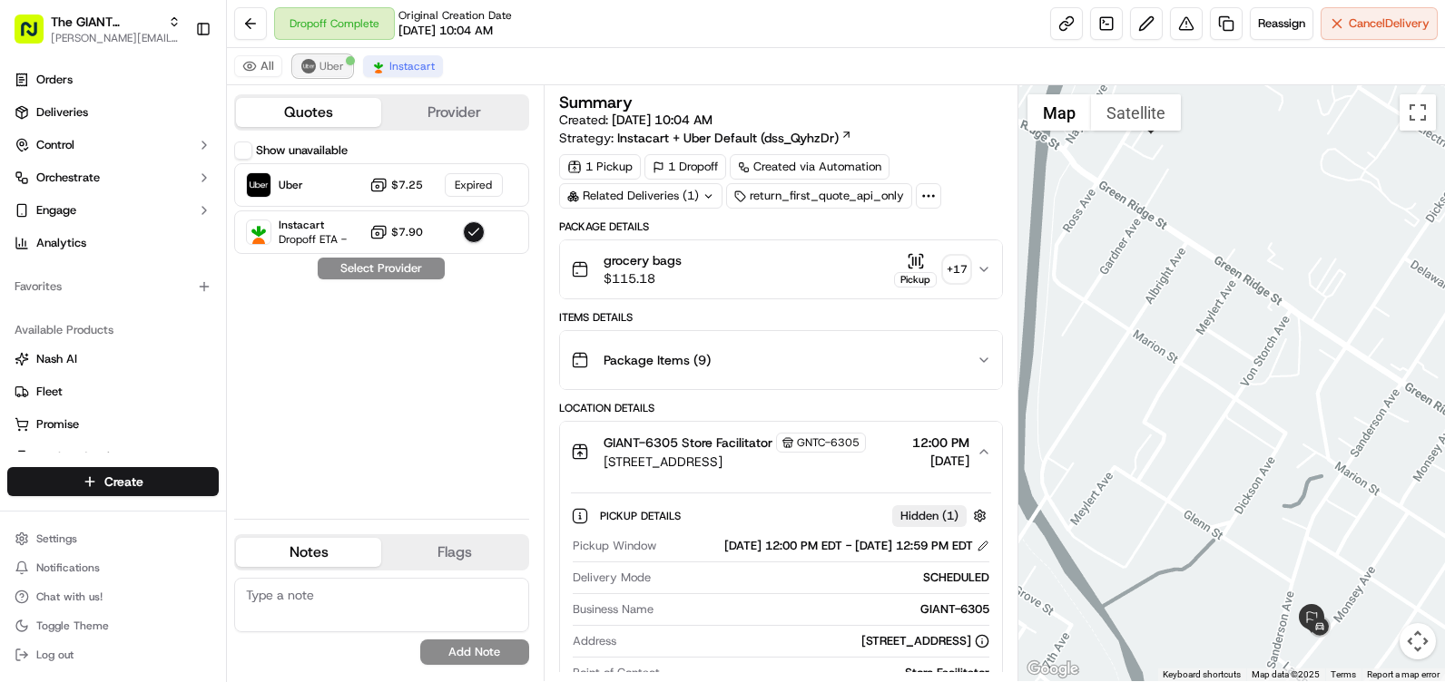
click at [323, 60] on span "Uber" at bounding box center [331, 66] width 25 height 15
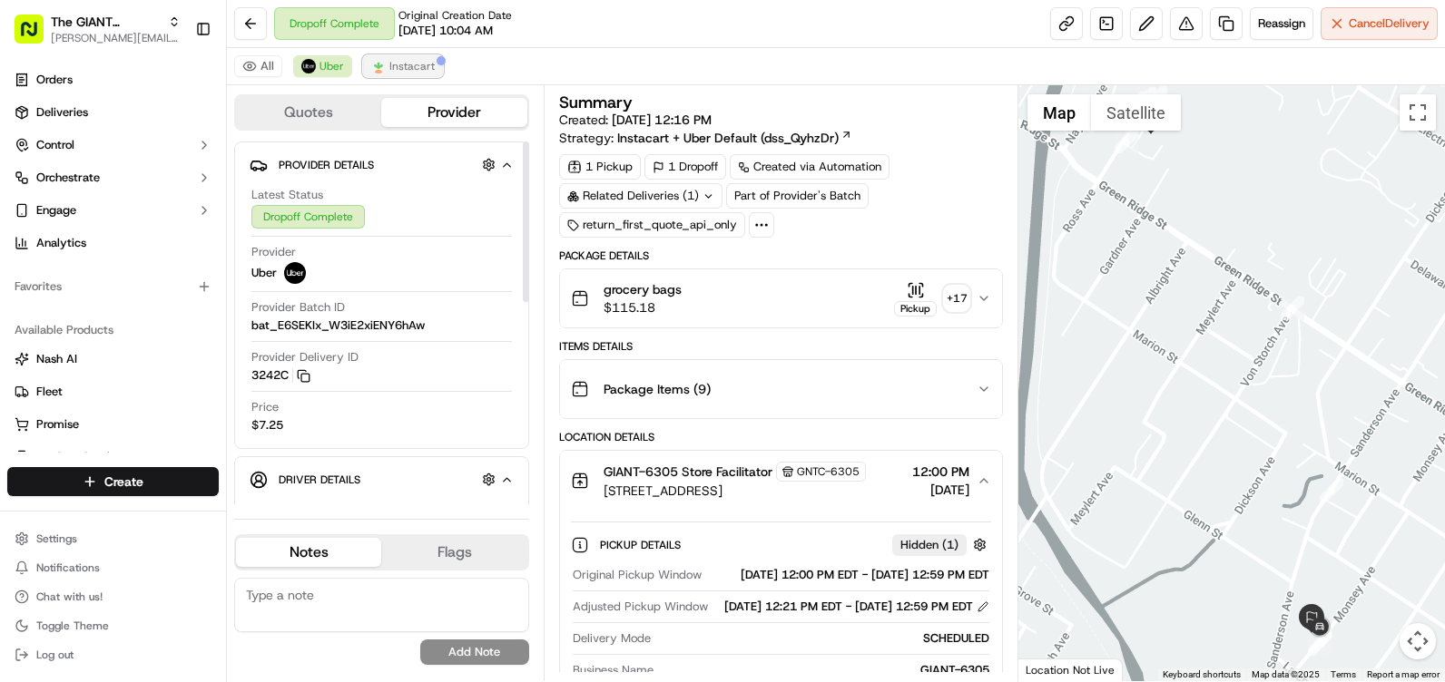
click at [404, 62] on span "Instacart" at bounding box center [411, 66] width 45 height 15
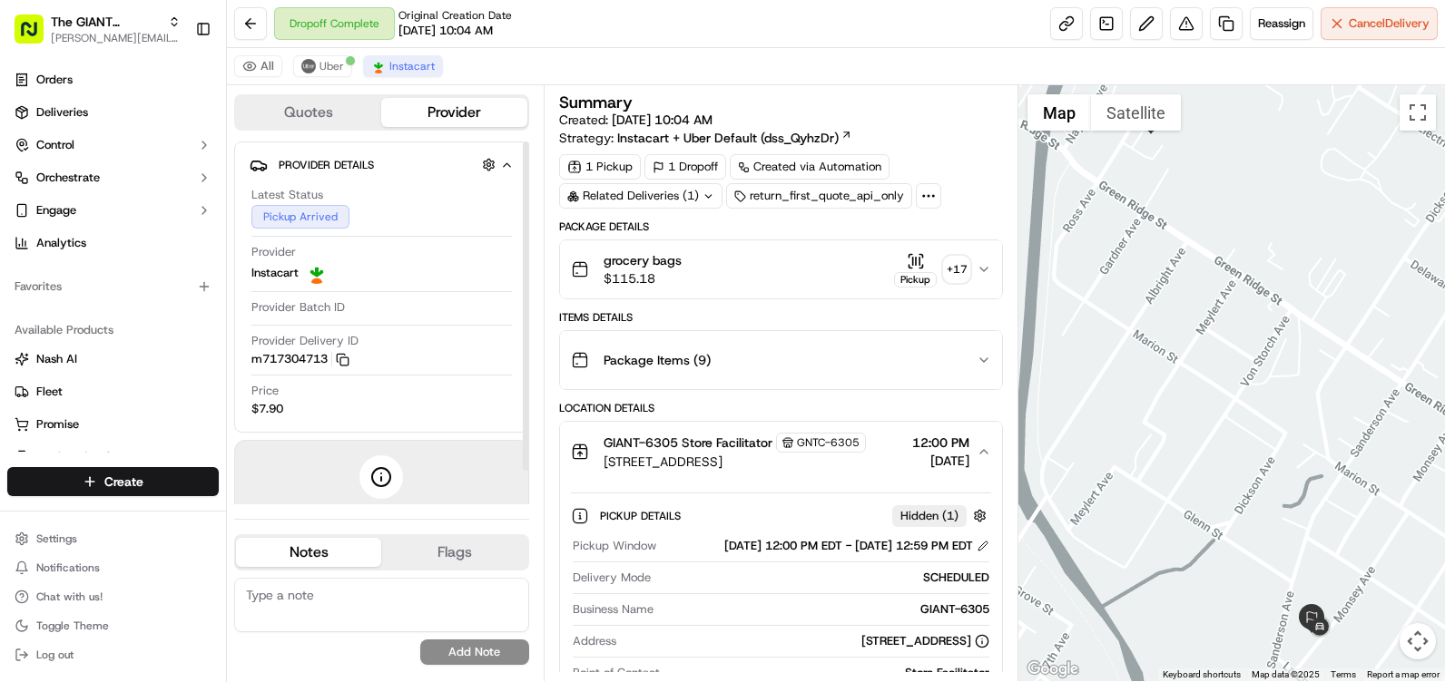
click at [312, 115] on button "Quotes" at bounding box center [308, 112] width 145 height 29
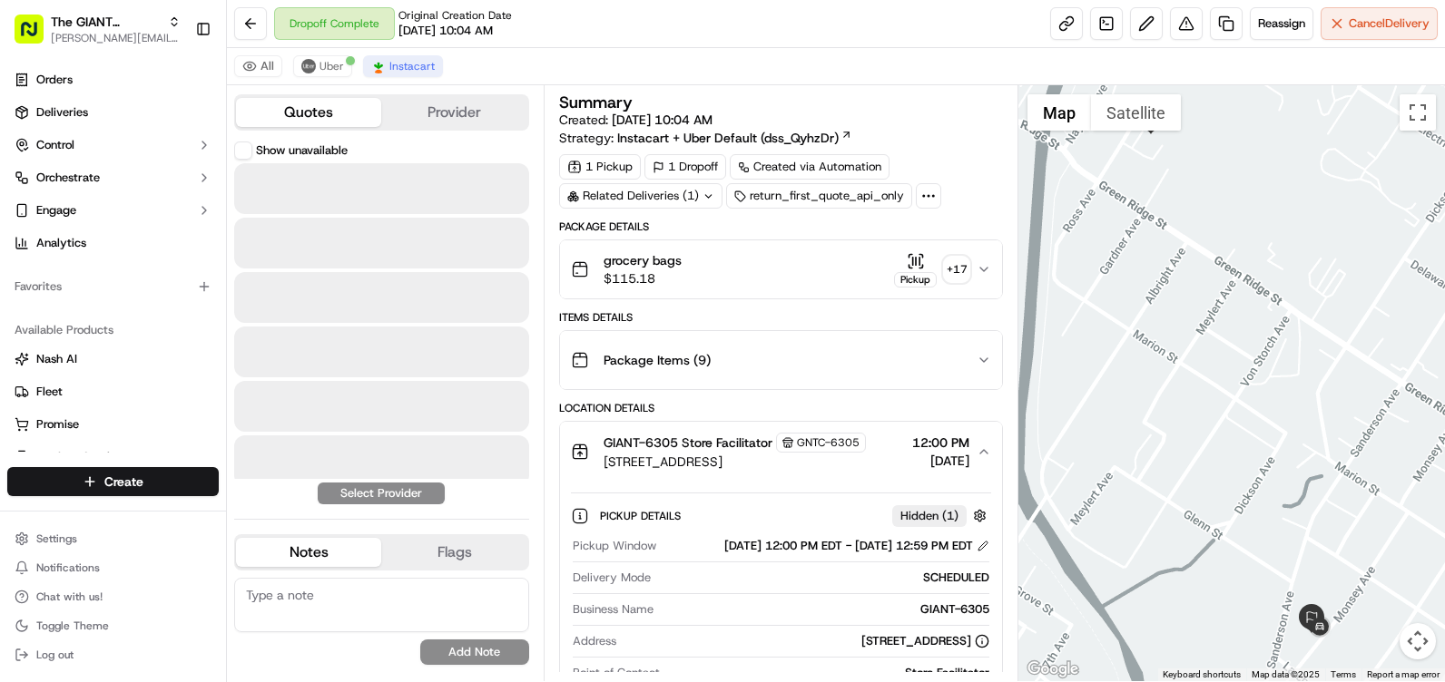
click at [315, 80] on div "All Uber Instacart" at bounding box center [836, 66] width 1218 height 37
click at [322, 64] on span "Uber" at bounding box center [331, 66] width 25 height 15
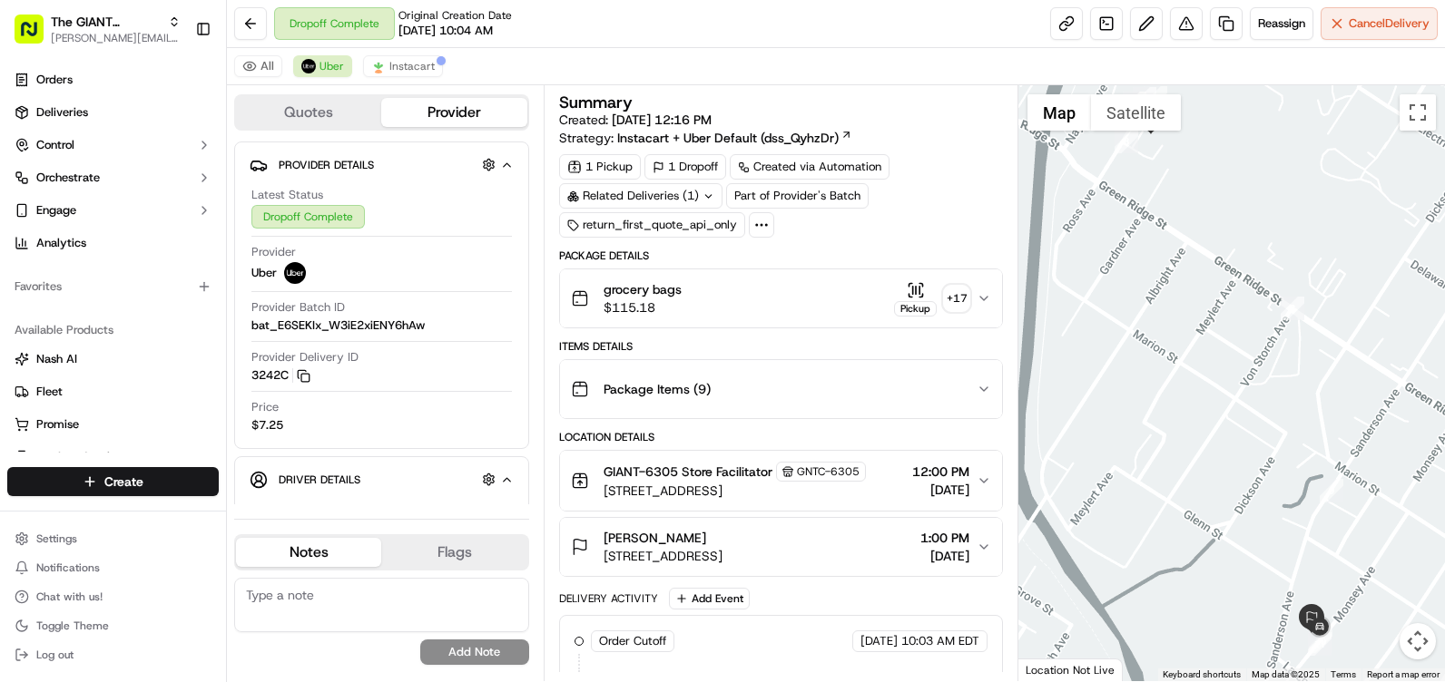
click at [953, 304] on div "+ 17" at bounding box center [956, 298] width 25 height 25
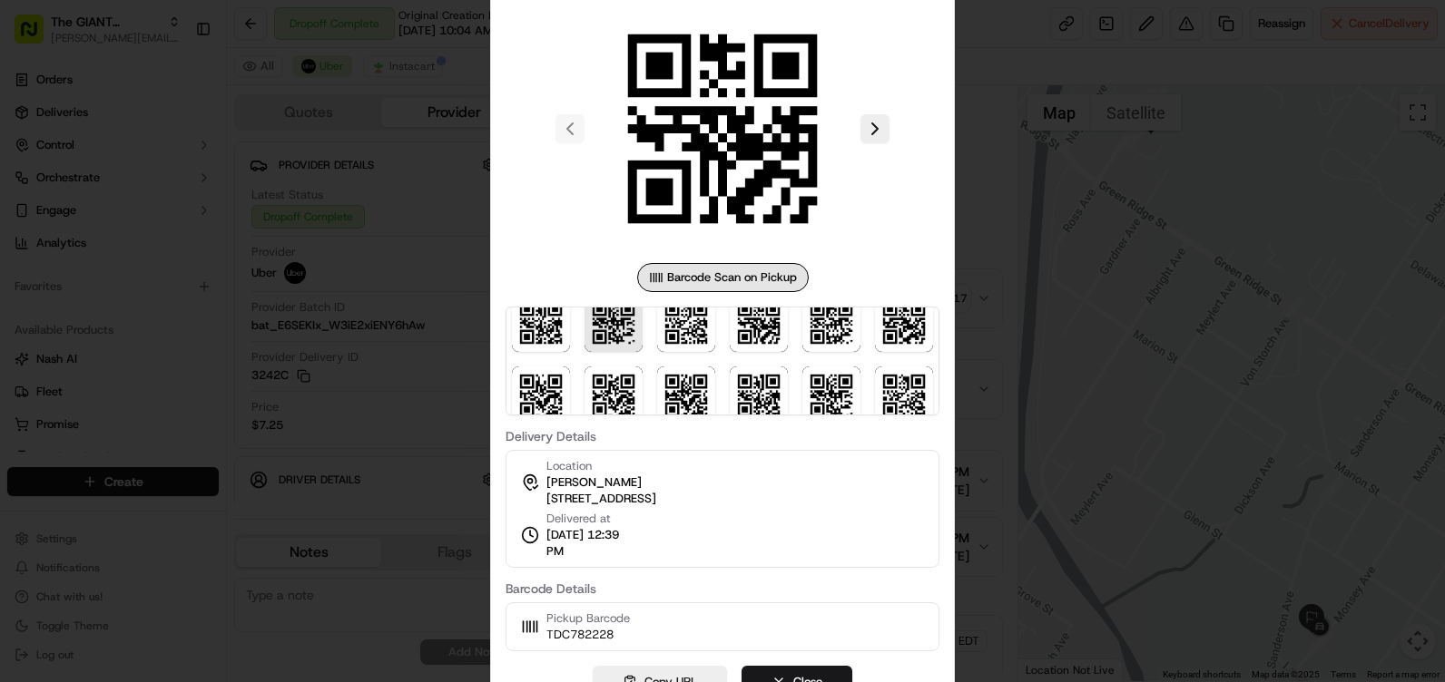
scroll to position [198, 0]
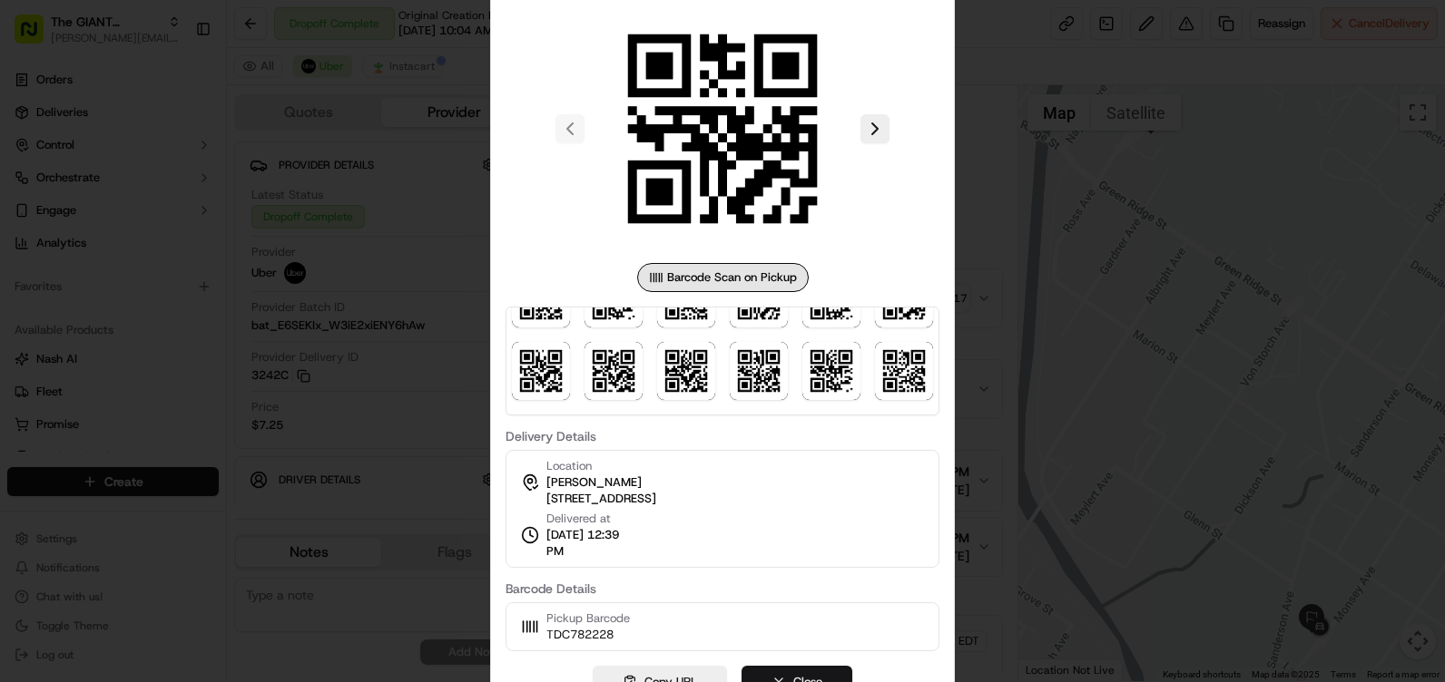
click at [801, 674] on button "Close" at bounding box center [796, 682] width 111 height 33
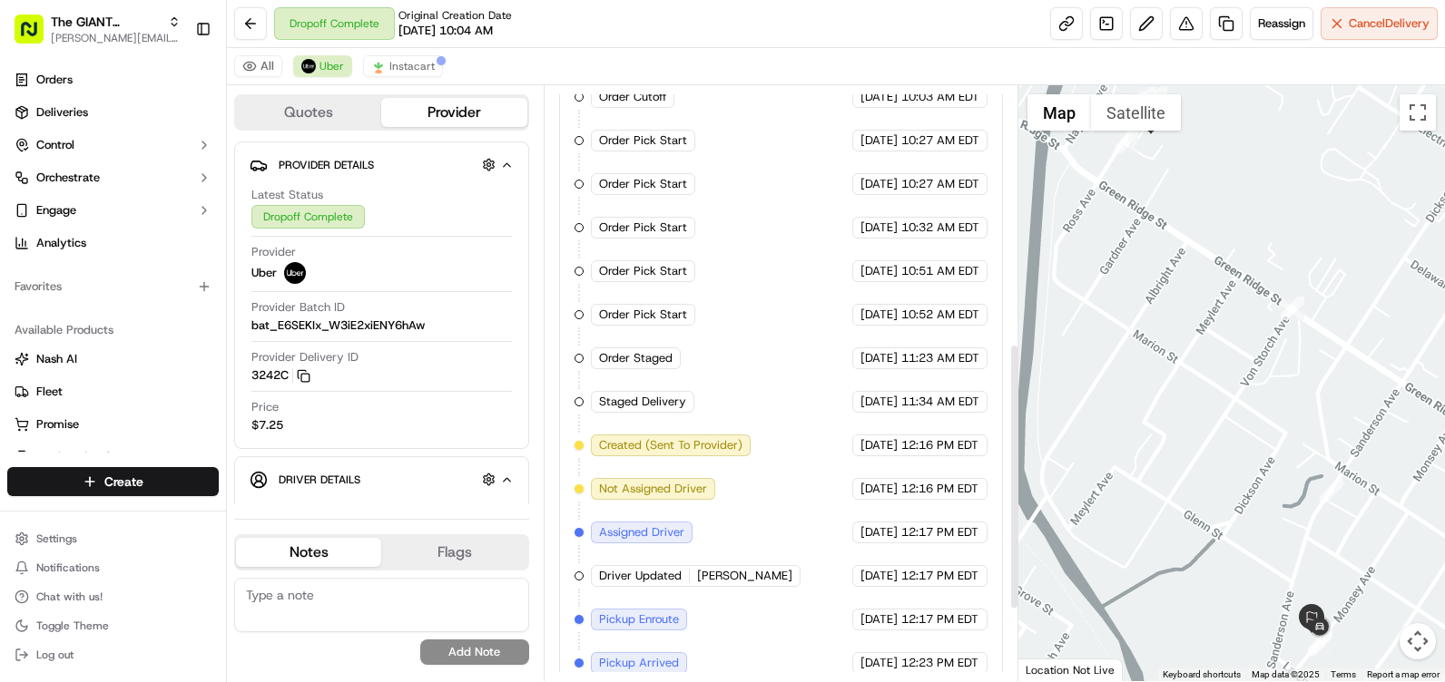
scroll to position [736, 0]
